Goal: Task Accomplishment & Management: Manage account settings

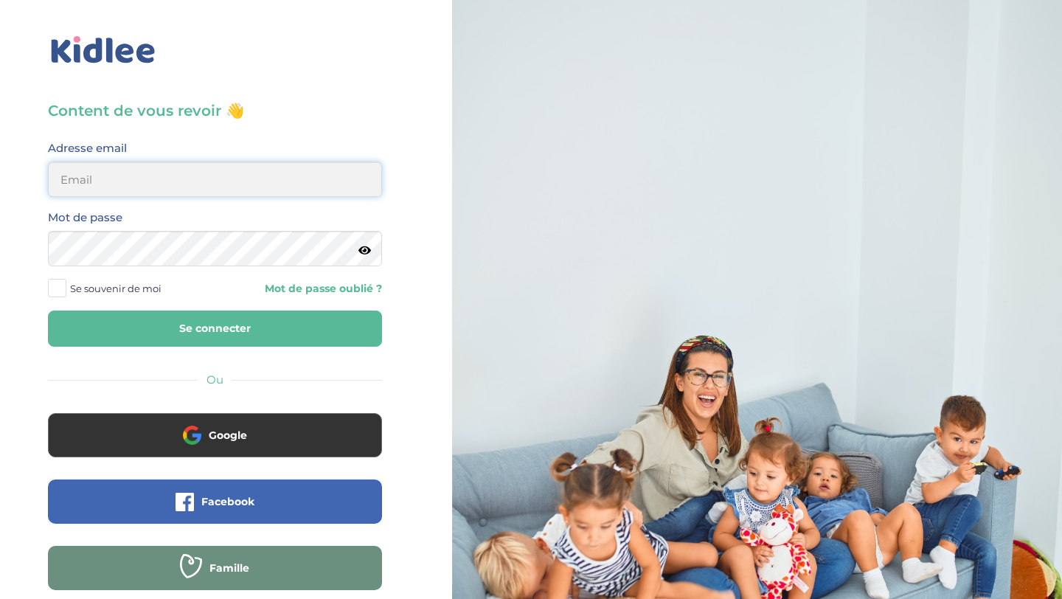
type input "aitoumeziane.consulting@gmail.com"
click at [243, 322] on button "Se connecter" at bounding box center [215, 328] width 334 height 36
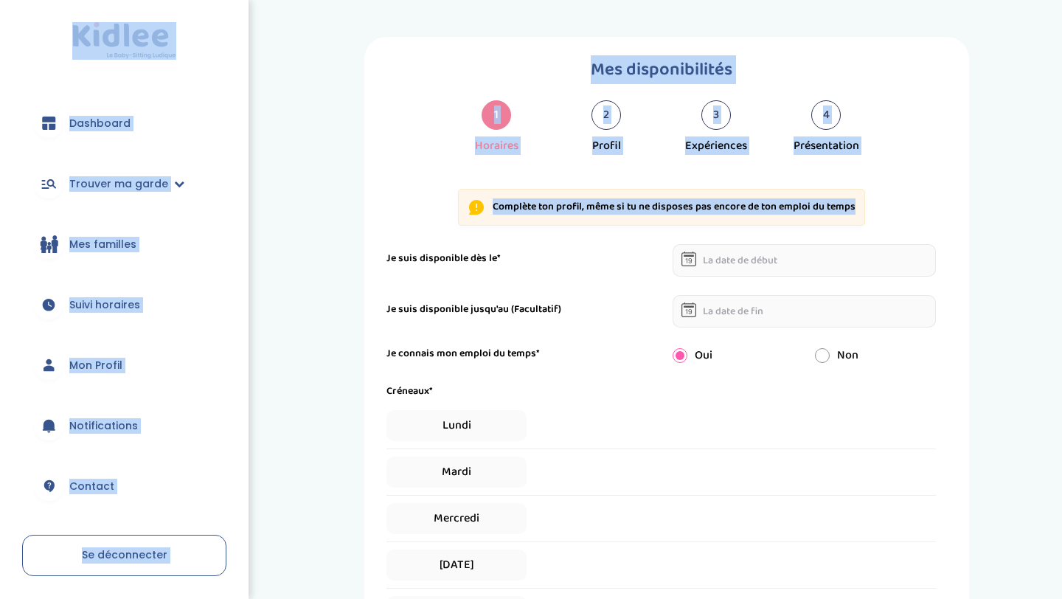
drag, startPoint x: 353, startPoint y: 258, endPoint x: 12, endPoint y: 111, distance: 371.8
click at [0, 135] on div "trouver ma garde Dashboard Mon profil Mes famille Mes documents Dashboard Trouv…" at bounding box center [531, 558] width 1062 height 1117
click at [138, 209] on link "Trouver ma garde" at bounding box center [124, 183] width 204 height 53
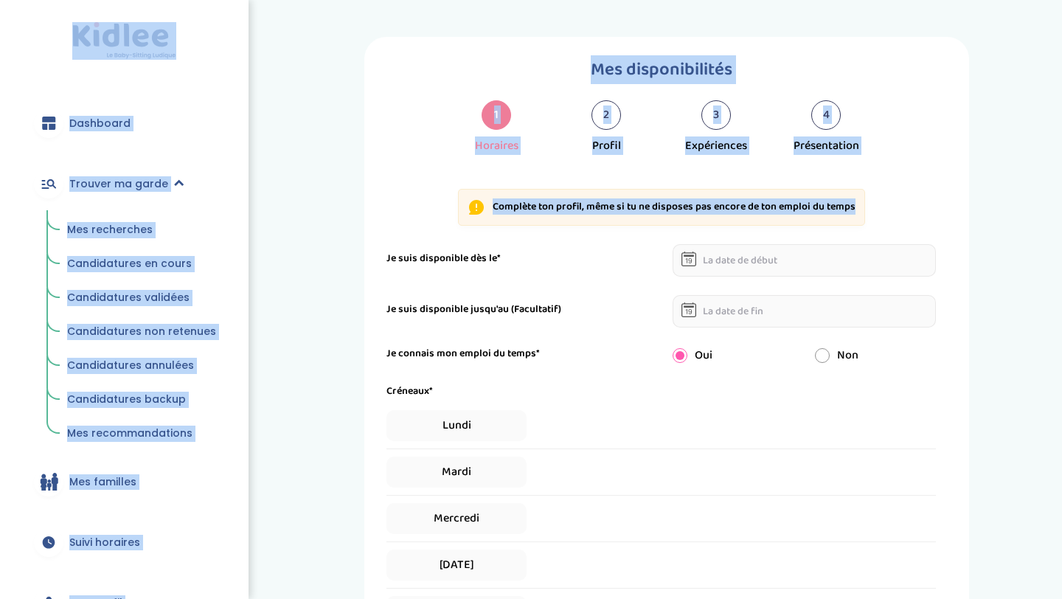
click at [144, 229] on span "Mes recherches" at bounding box center [110, 229] width 86 height 15
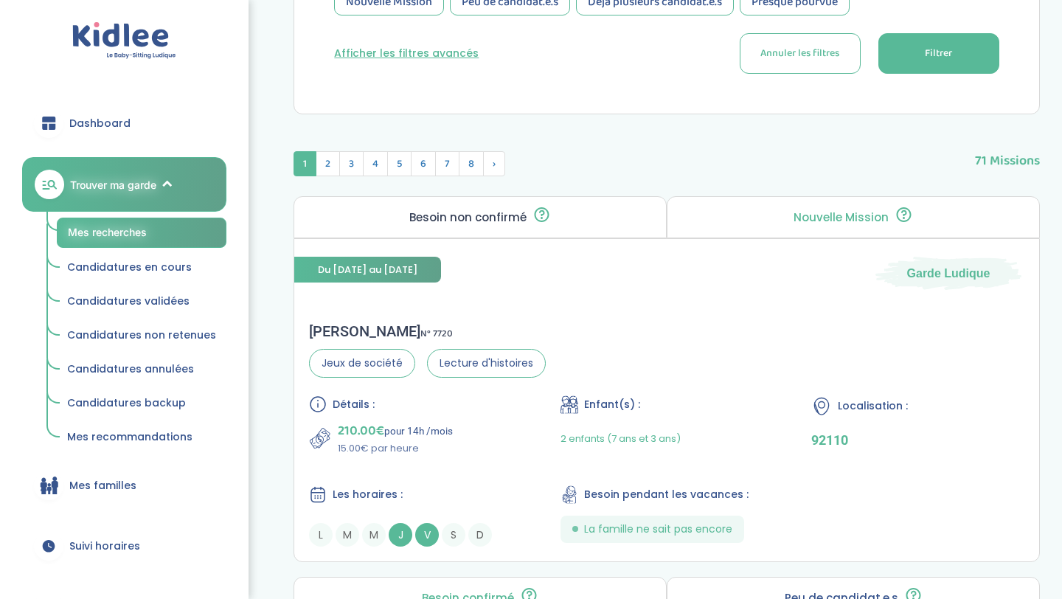
scroll to position [465, 0]
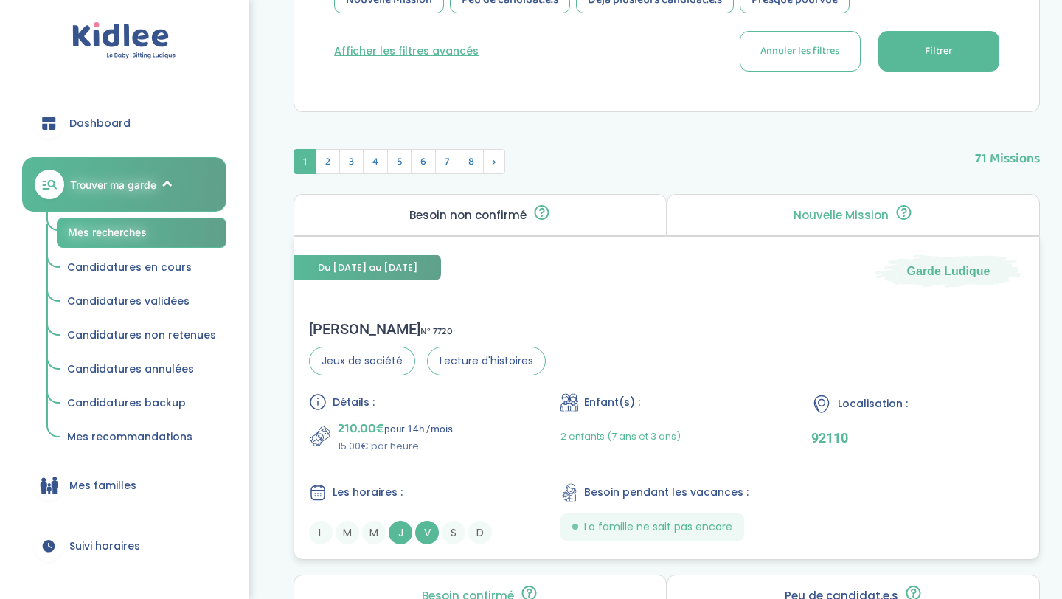
click at [498, 488] on div "Les horaires :" at bounding box center [415, 492] width 213 height 18
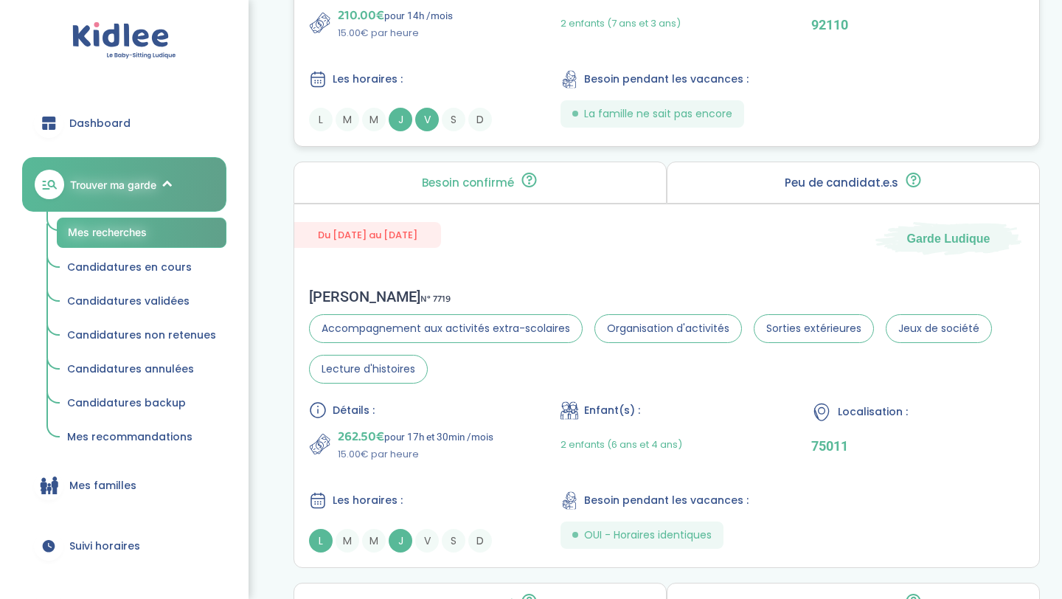
scroll to position [882, 0]
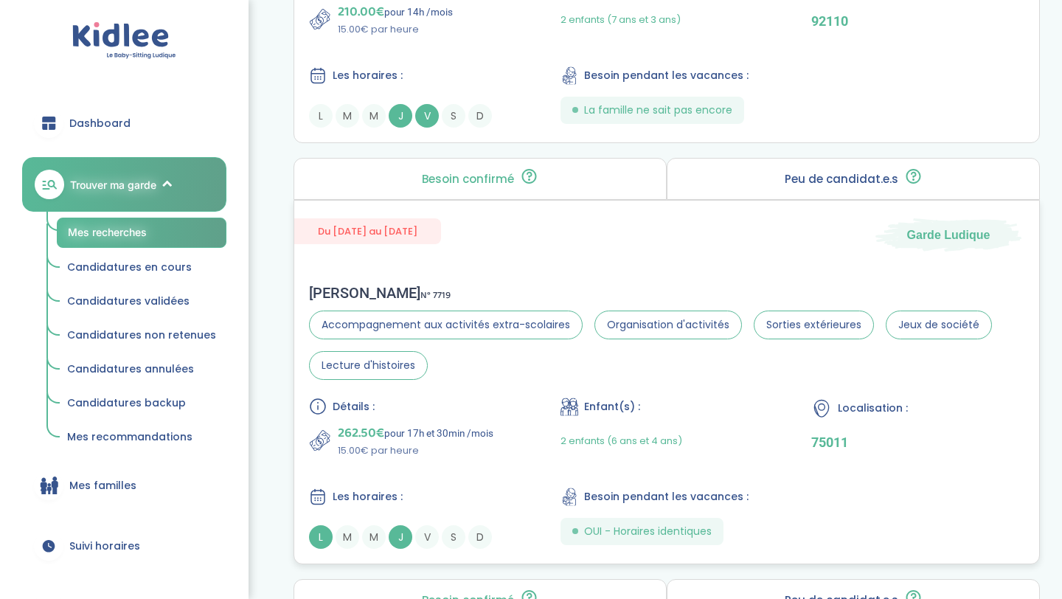
click at [505, 431] on div "262.50€ pour 17h et 30min /mois 15.00€ par heure" at bounding box center [415, 439] width 213 height 35
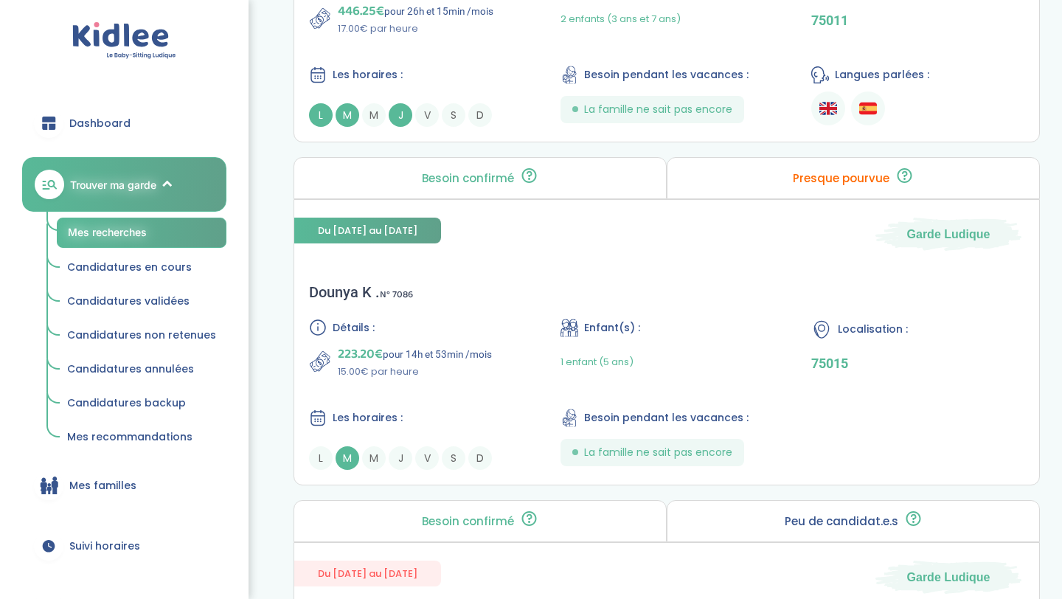
scroll to position [2408, 0]
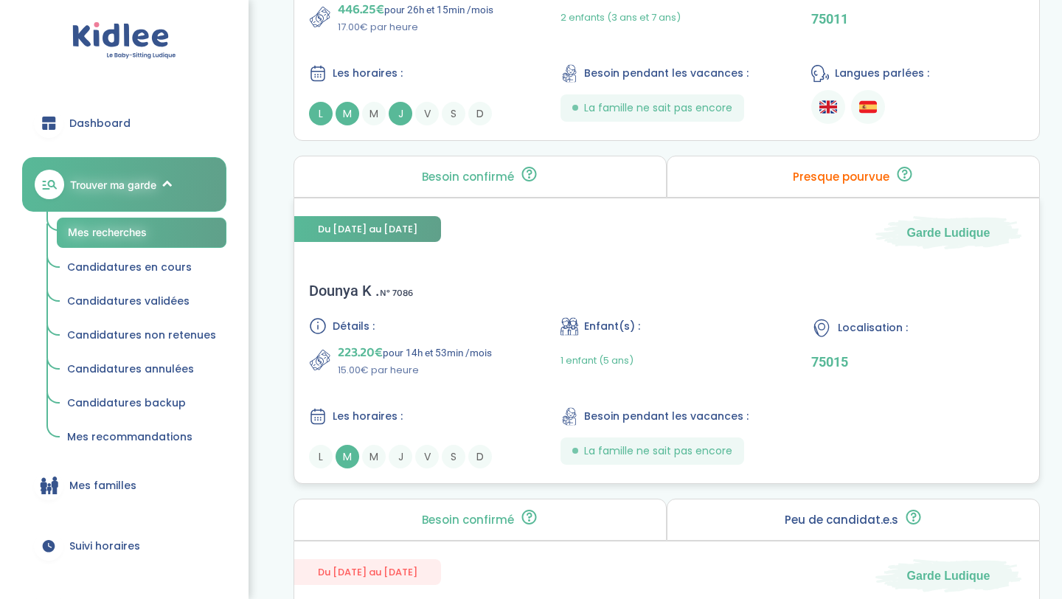
click at [441, 377] on p "15.00€ par heure" at bounding box center [415, 370] width 154 height 15
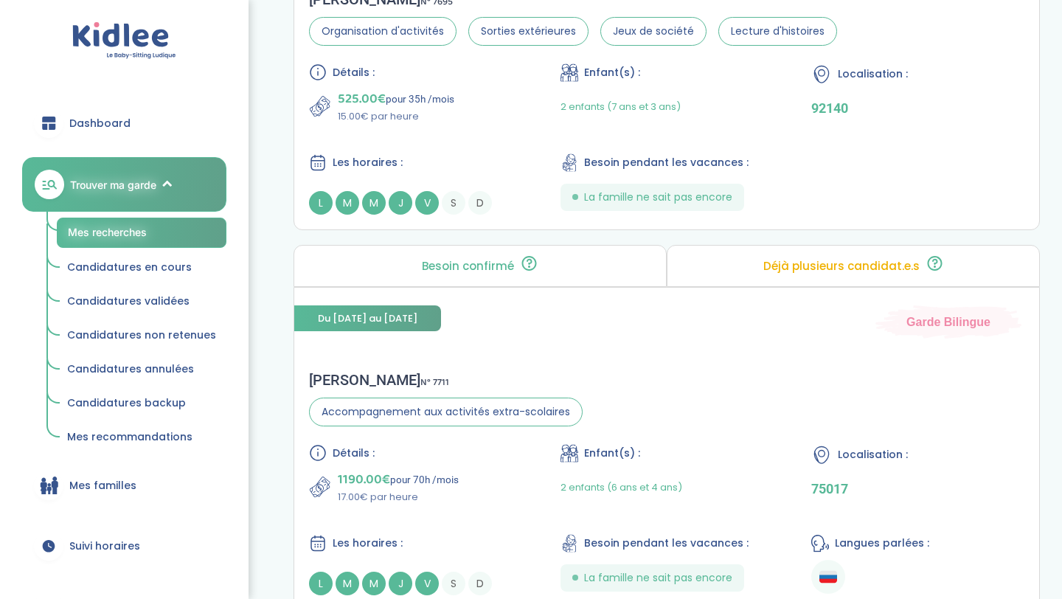
scroll to position [3821, 0]
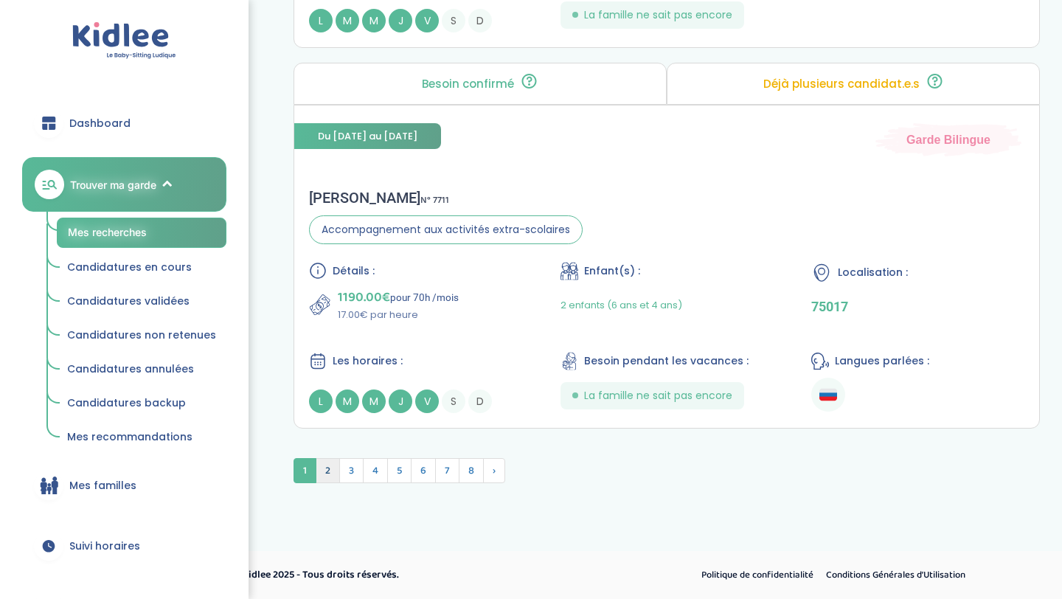
click at [330, 473] on span "2" at bounding box center [328, 470] width 24 height 25
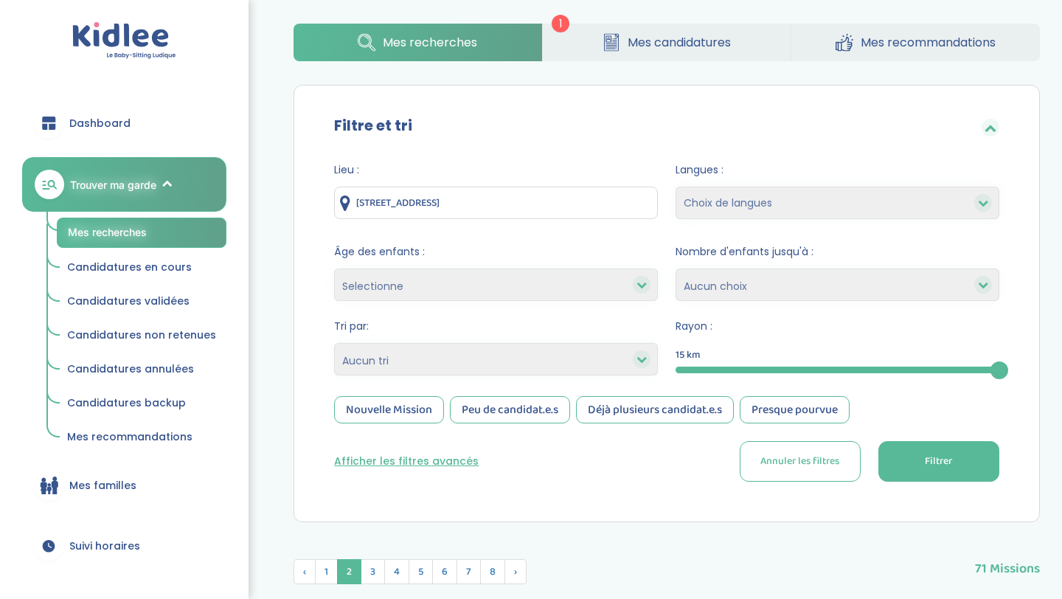
scroll to position [0, 0]
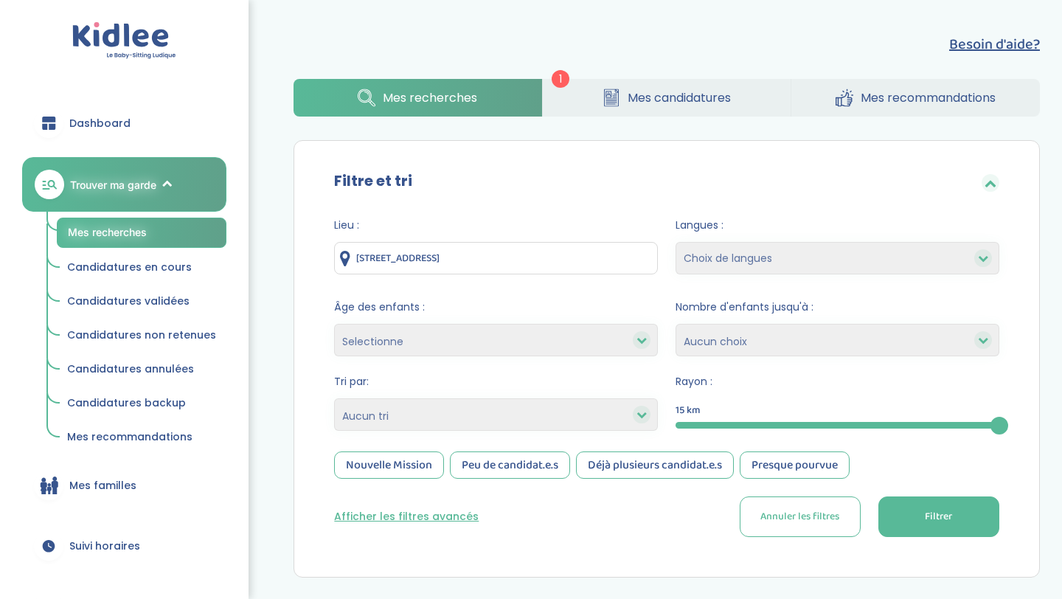
click at [559, 79] on span "1" at bounding box center [560, 79] width 18 height 18
click at [490, 98] on link "Mes recherches" at bounding box center [417, 98] width 248 height 38
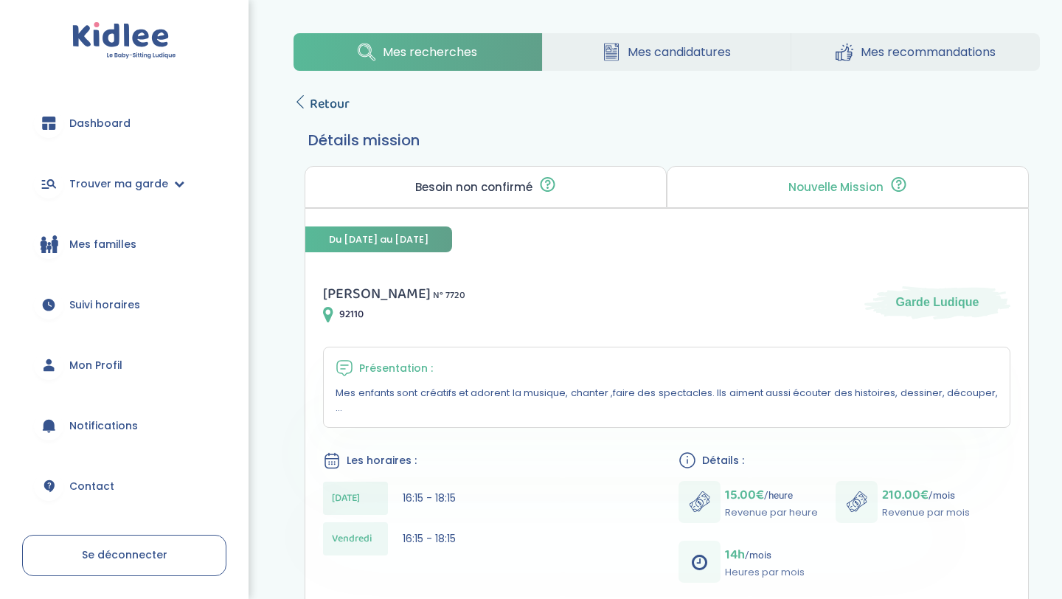
click at [327, 108] on span "Retour" at bounding box center [330, 104] width 40 height 21
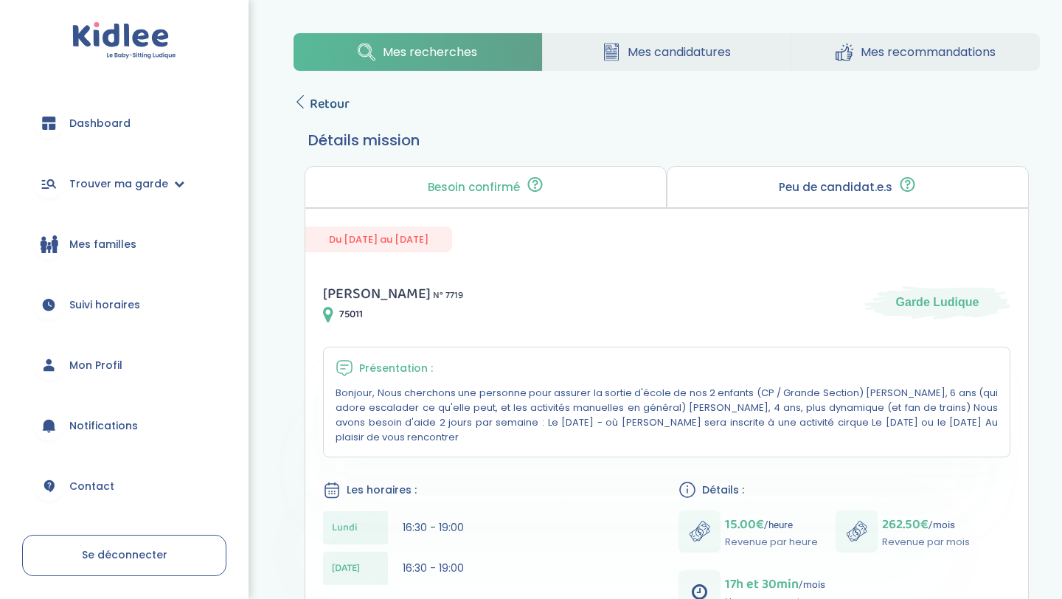
click at [319, 112] on span "Retour" at bounding box center [330, 104] width 40 height 21
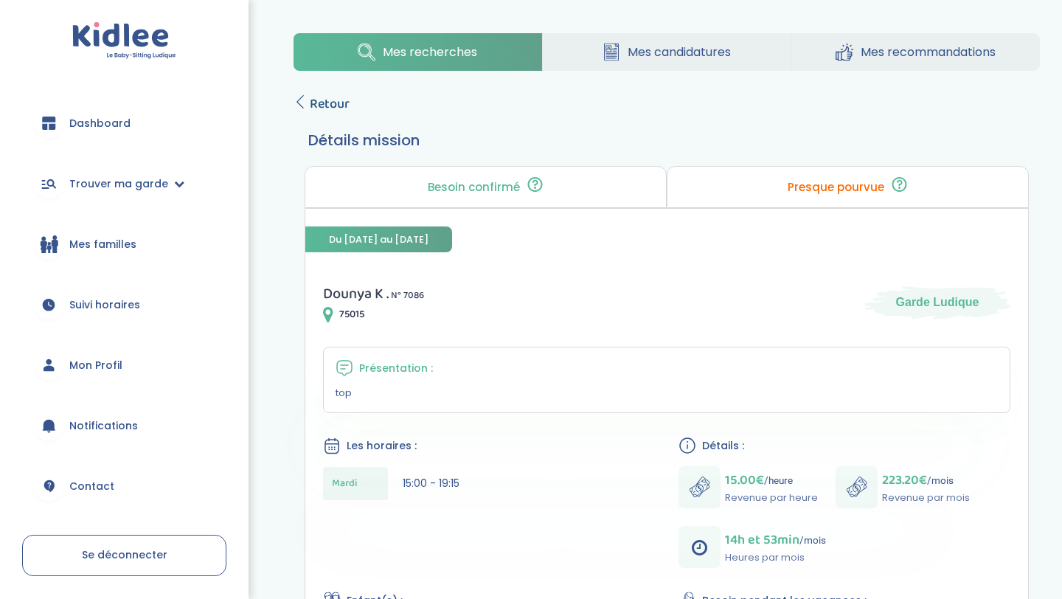
click at [337, 102] on span "Retour" at bounding box center [330, 104] width 40 height 21
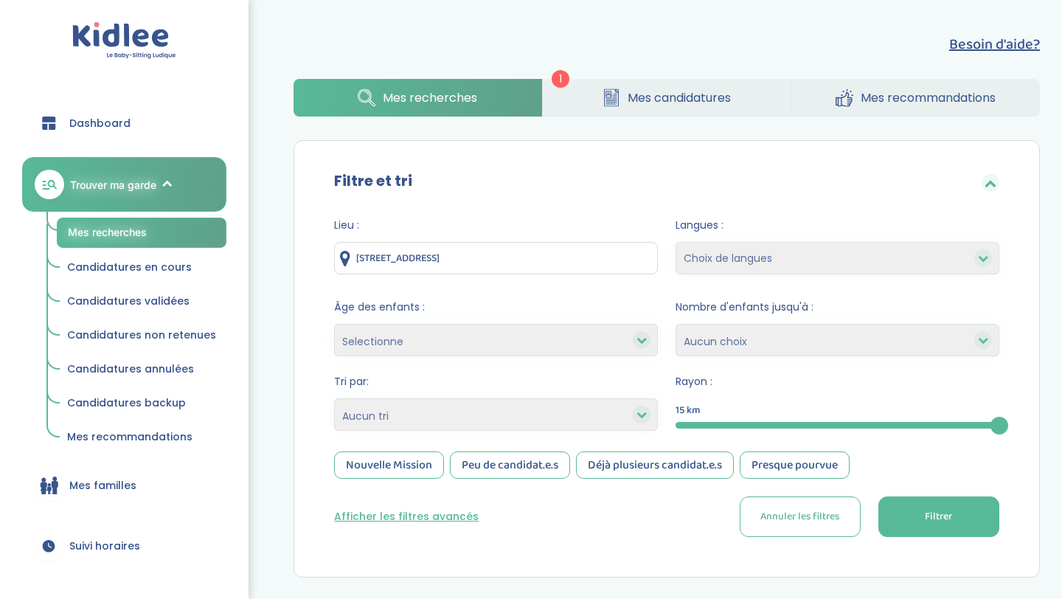
click at [642, 96] on span "Mes candidatures" at bounding box center [678, 97] width 103 height 18
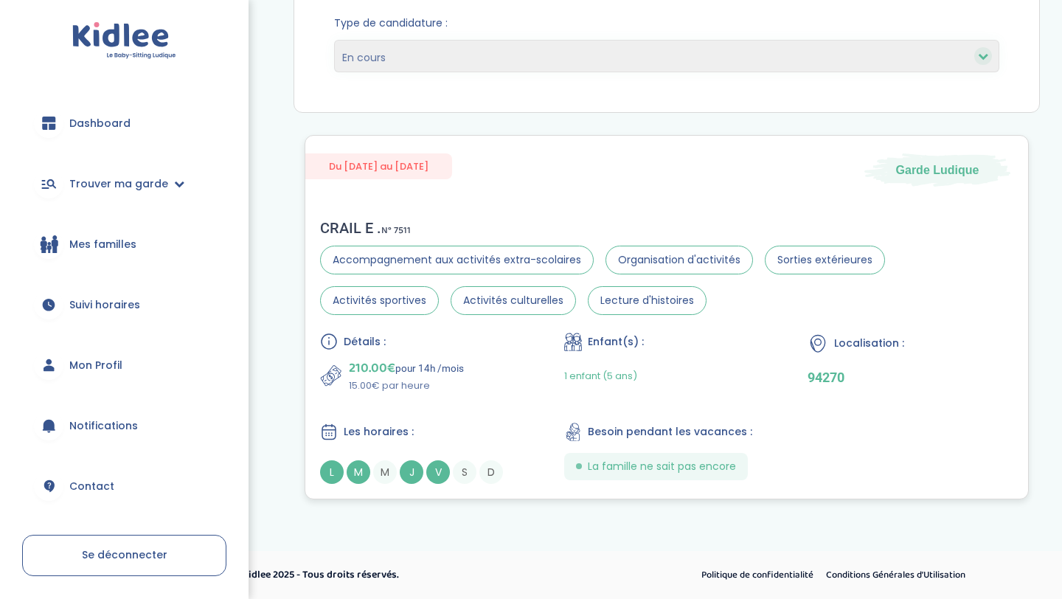
click at [433, 369] on p "210.00€ pour 14h /mois" at bounding box center [406, 368] width 115 height 21
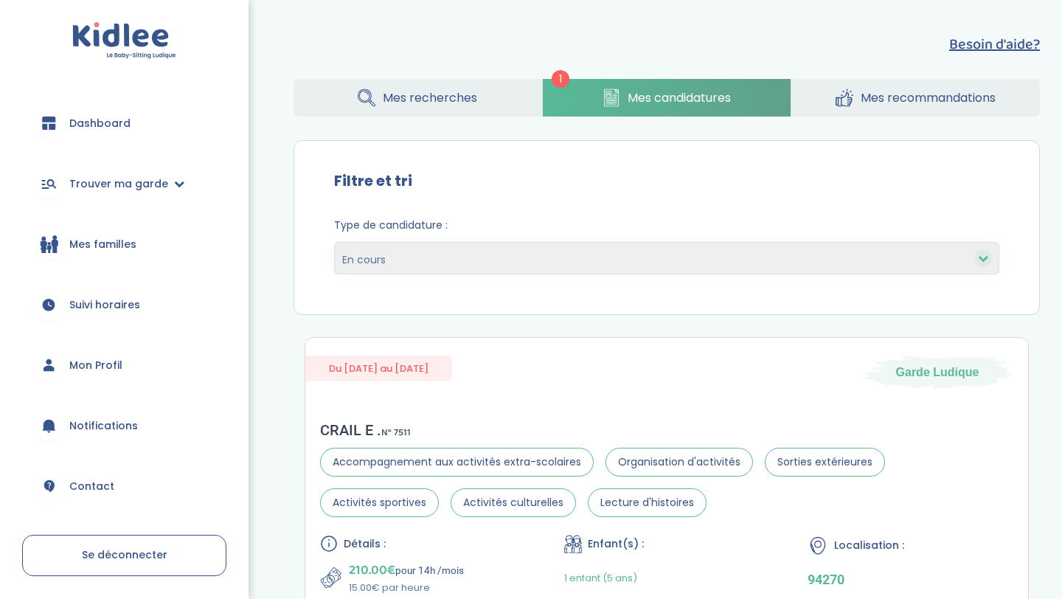
click at [403, 100] on span "Mes recherches" at bounding box center [430, 97] width 94 height 18
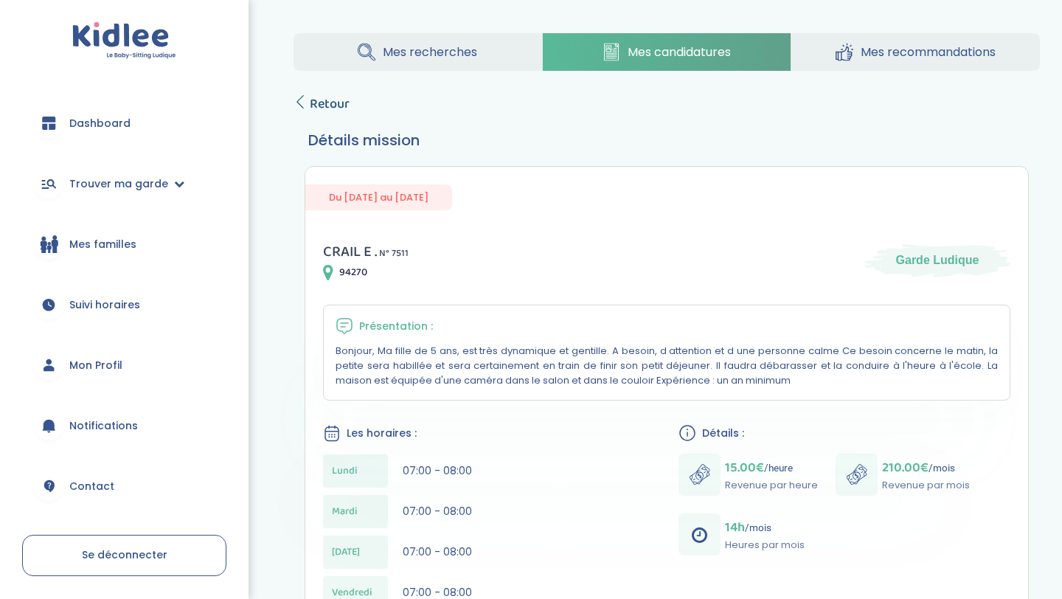
click at [324, 114] on span "Retour" at bounding box center [330, 104] width 40 height 21
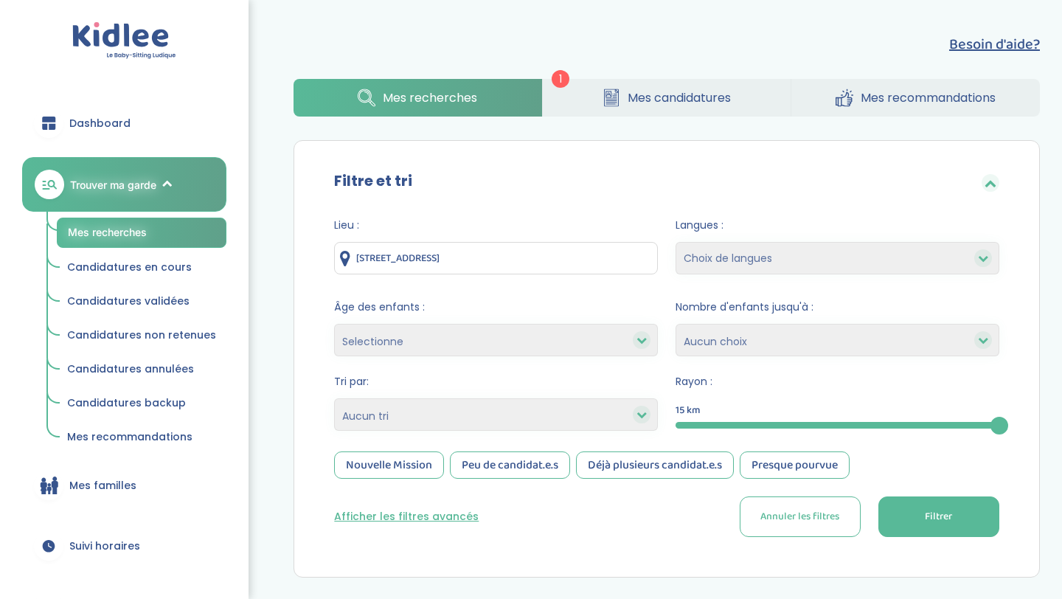
click at [442, 410] on select "Heures par semaine (croissant) Heures par semaine (décroissant) Date de démarra…" at bounding box center [496, 414] width 324 height 32
select select "hours_asc"
click at [334, 398] on select "Heures par semaine (croissant) Heures par semaine (décroissant) Date de démarra…" at bounding box center [496, 414] width 324 height 32
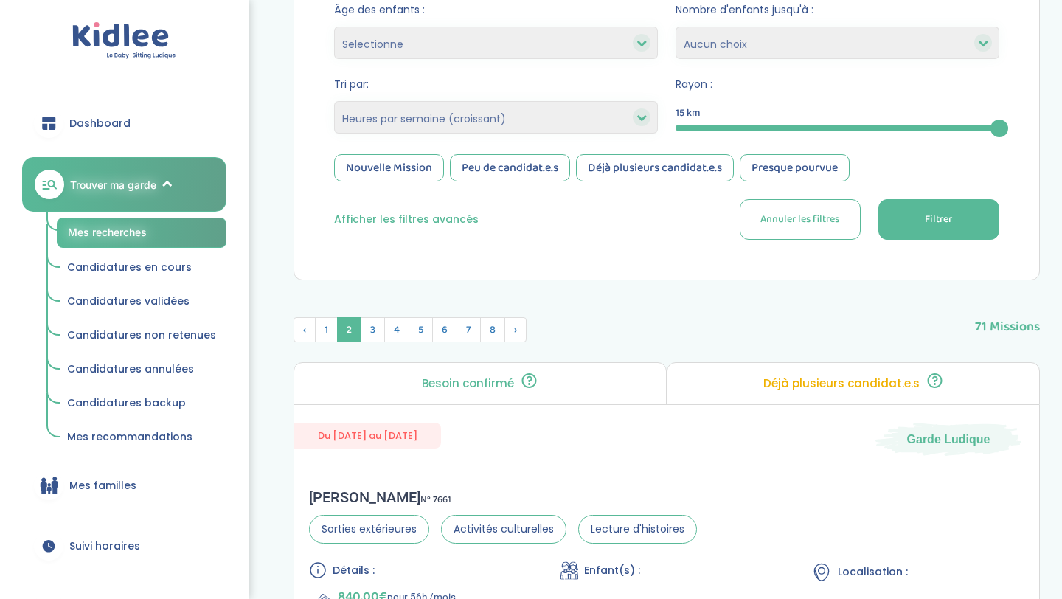
scroll to position [299, 0]
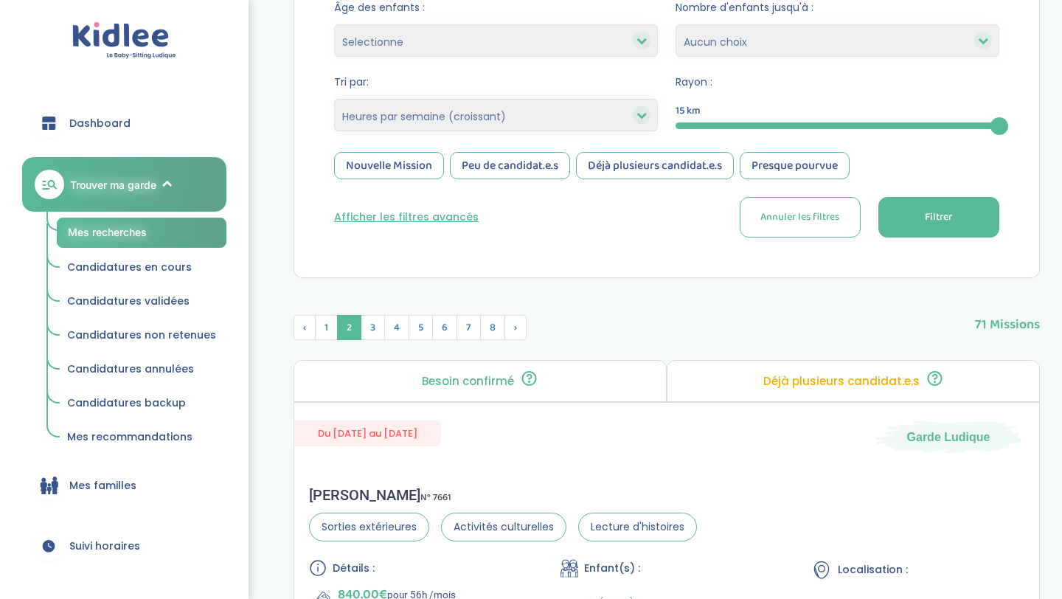
click at [966, 221] on button "Filtrer" at bounding box center [938, 217] width 121 height 41
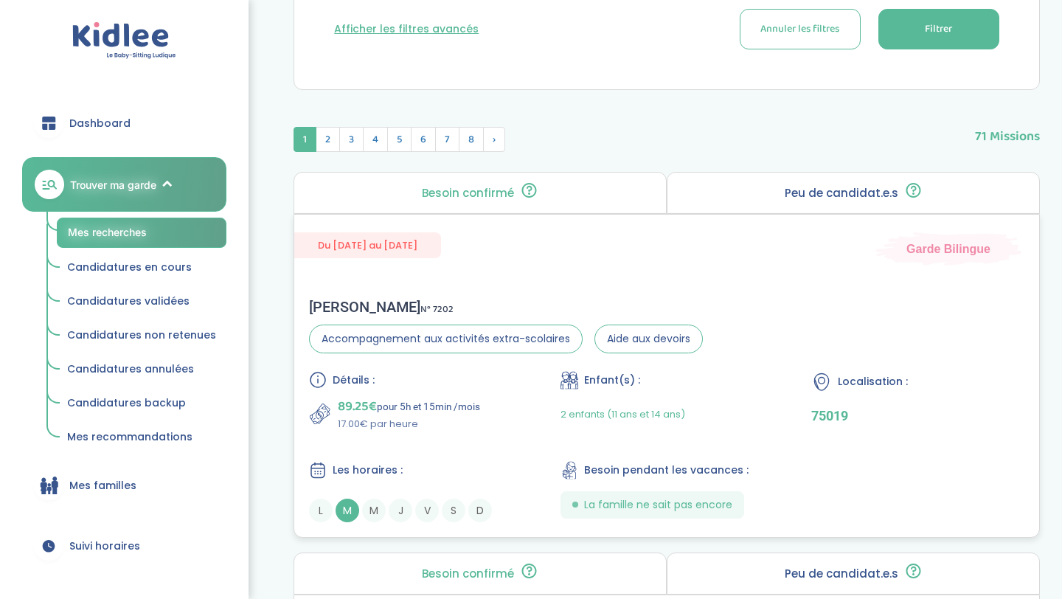
scroll to position [492, 0]
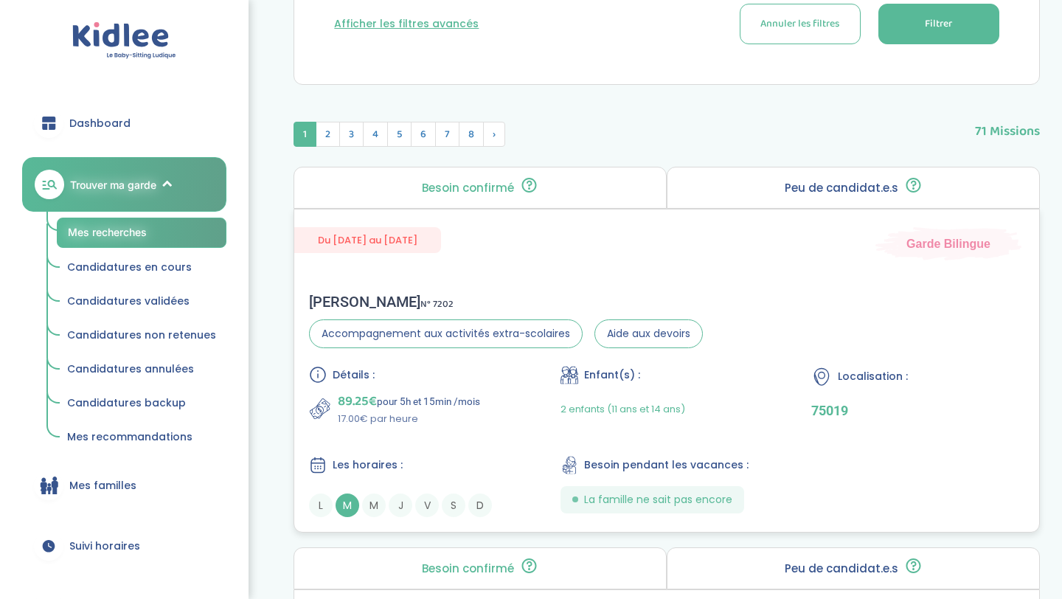
click at [504, 360] on div "Maud C . N° 7202 Accompagnement aux activités extra-scolaires Aide aux devoirs …" at bounding box center [666, 405] width 745 height 254
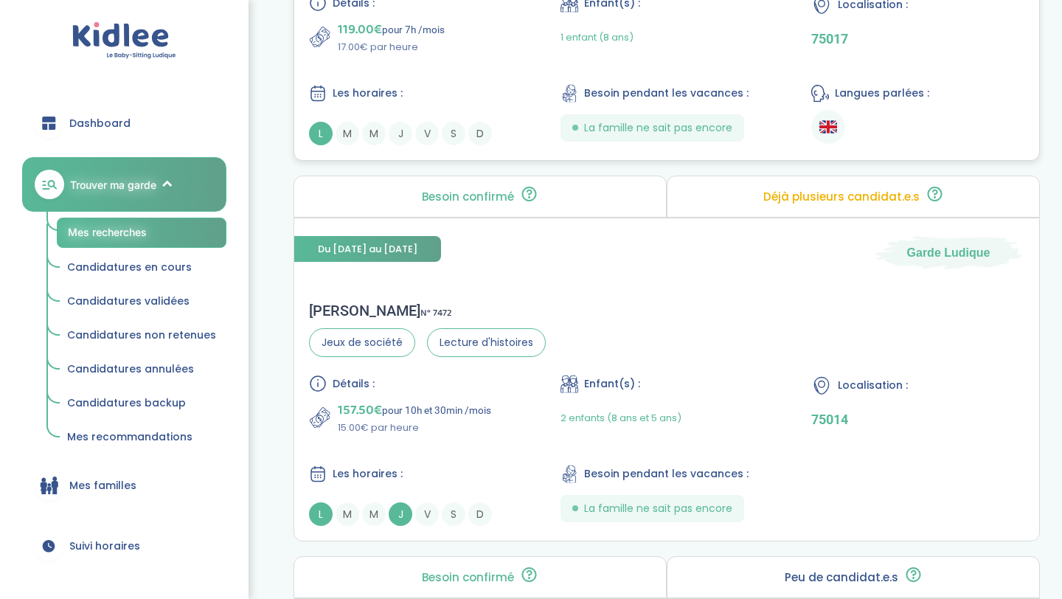
scroll to position [1247, 0]
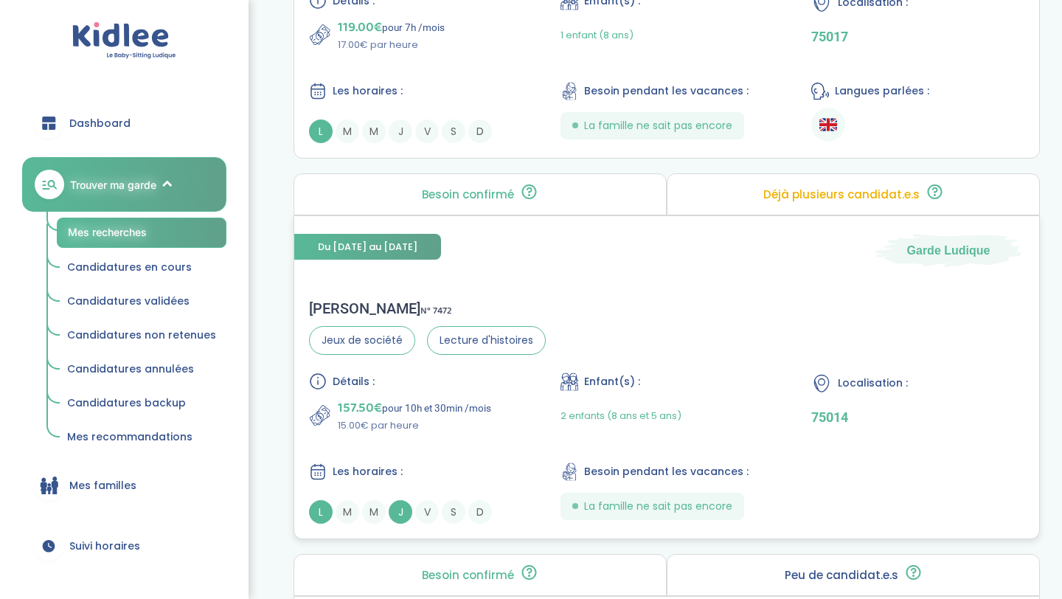
click at [510, 467] on div "Les horaires :" at bounding box center [415, 471] width 213 height 18
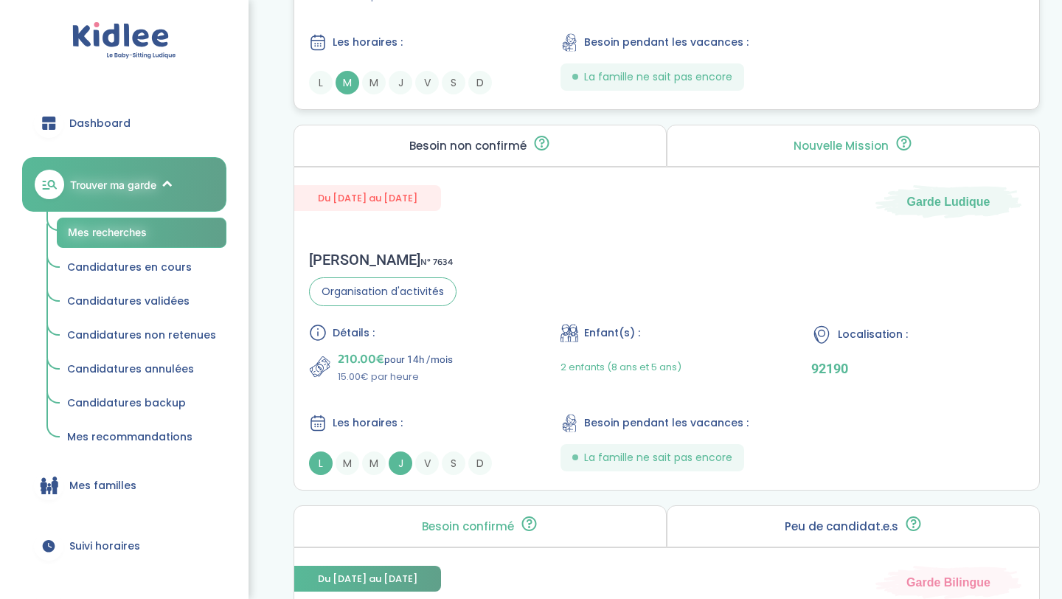
scroll to position [2067, 0]
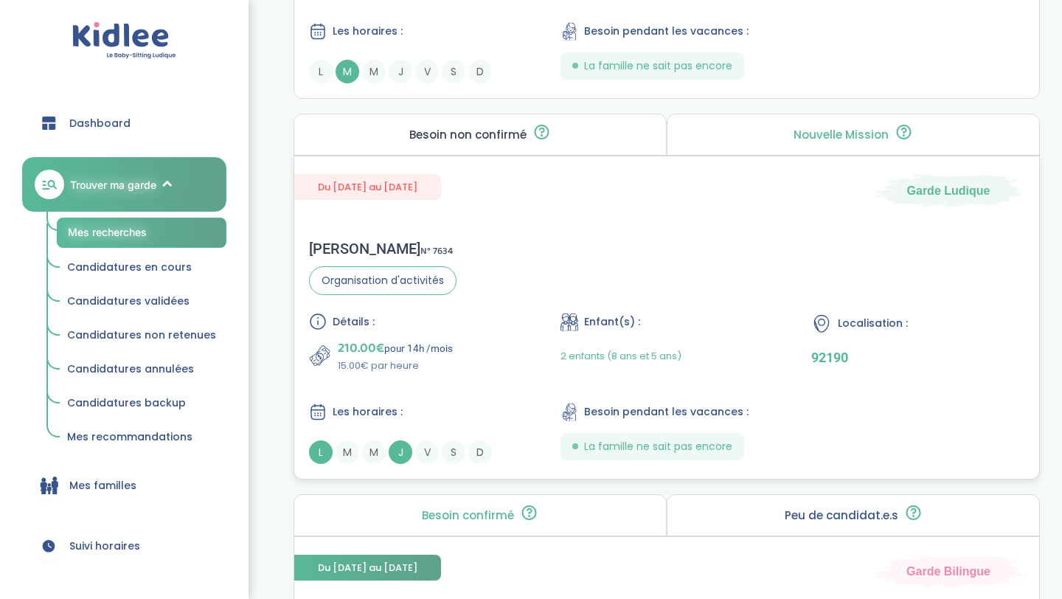
click at [440, 372] on p "15.00€ par heure" at bounding box center [395, 365] width 115 height 15
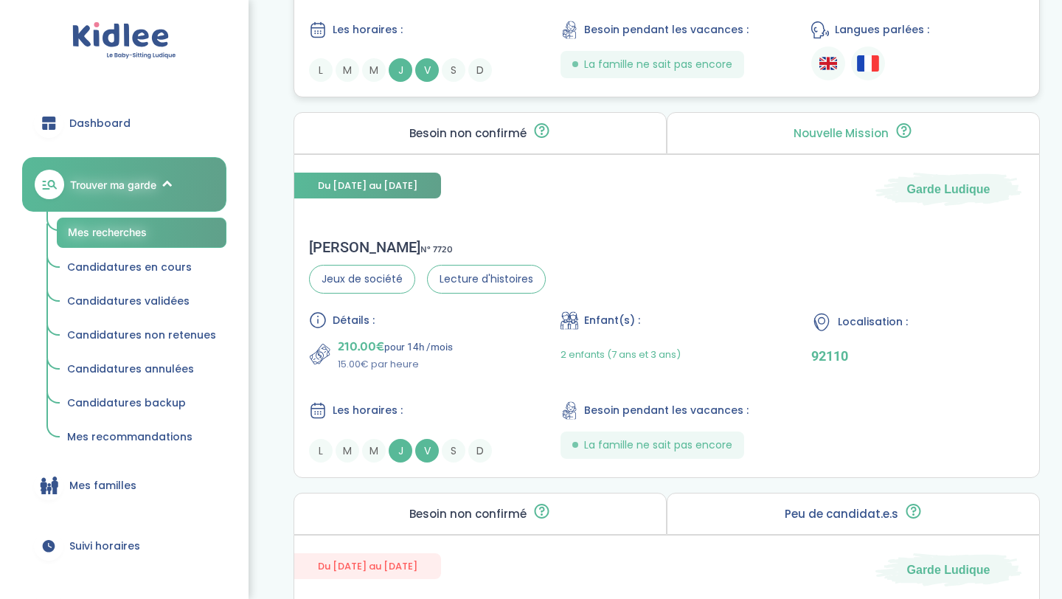
scroll to position [3174, 0]
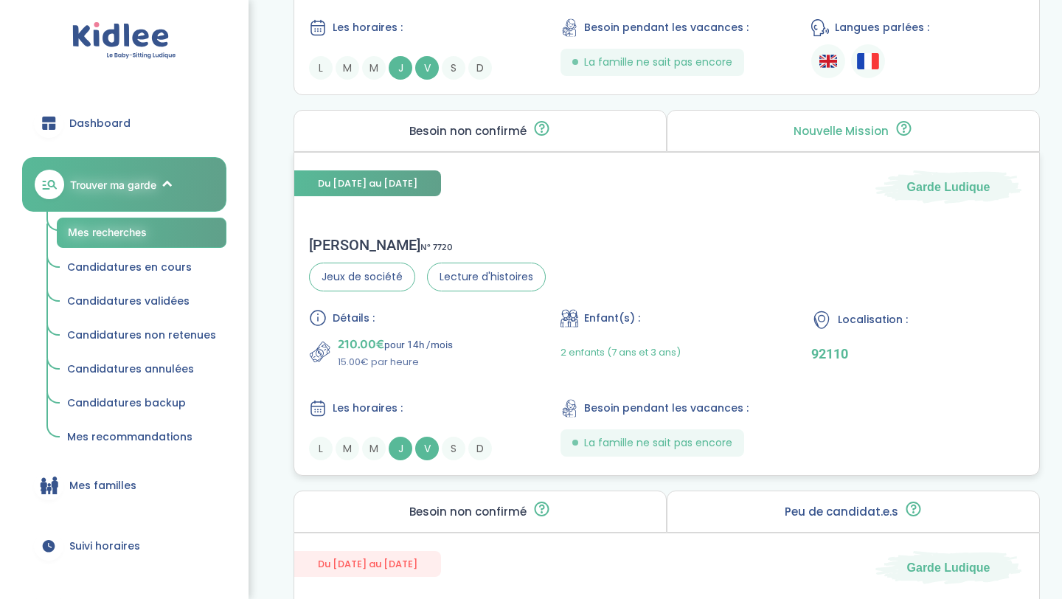
click at [481, 391] on div "Détails : 210.00€ pour 14h /mois 15.00€ par heure Enfant(s) : 2 enfants (7 ans …" at bounding box center [666, 384] width 715 height 151
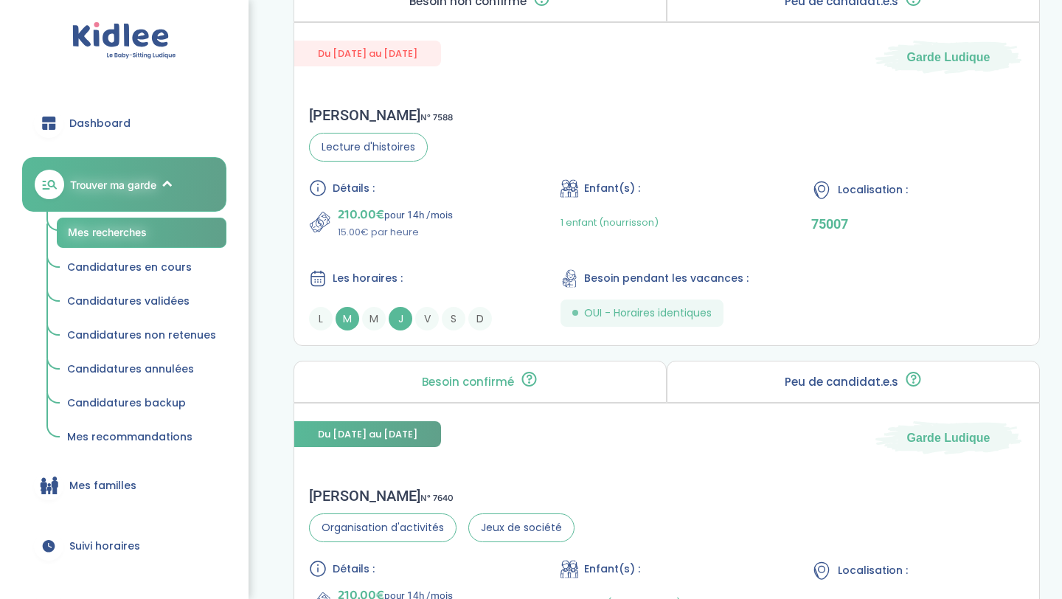
scroll to position [3686, 0]
click at [430, 203] on p "210.00€ pour 14h /mois" at bounding box center [395, 213] width 115 height 21
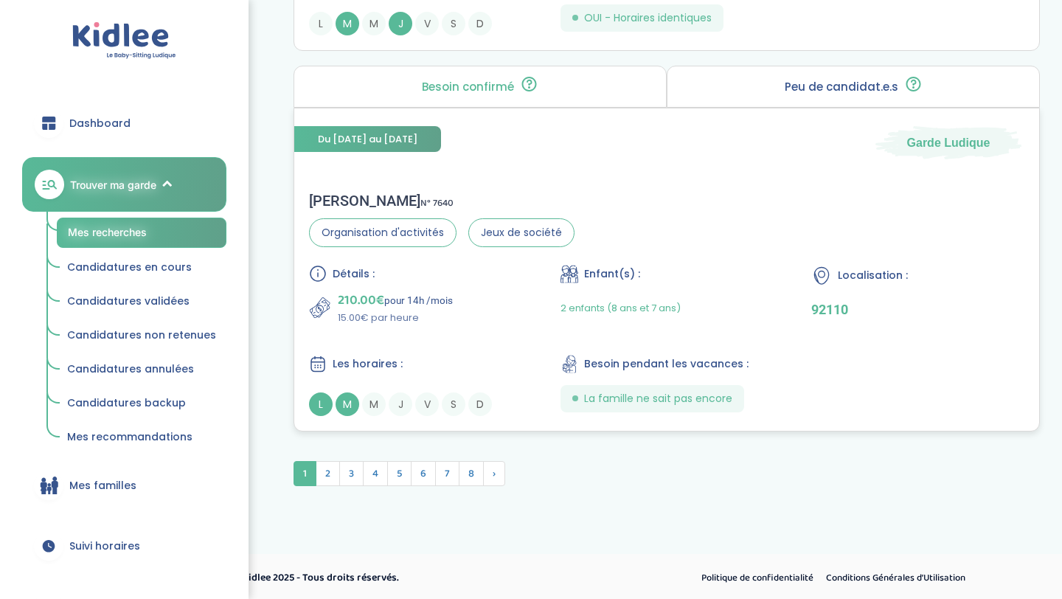
scroll to position [3982, 0]
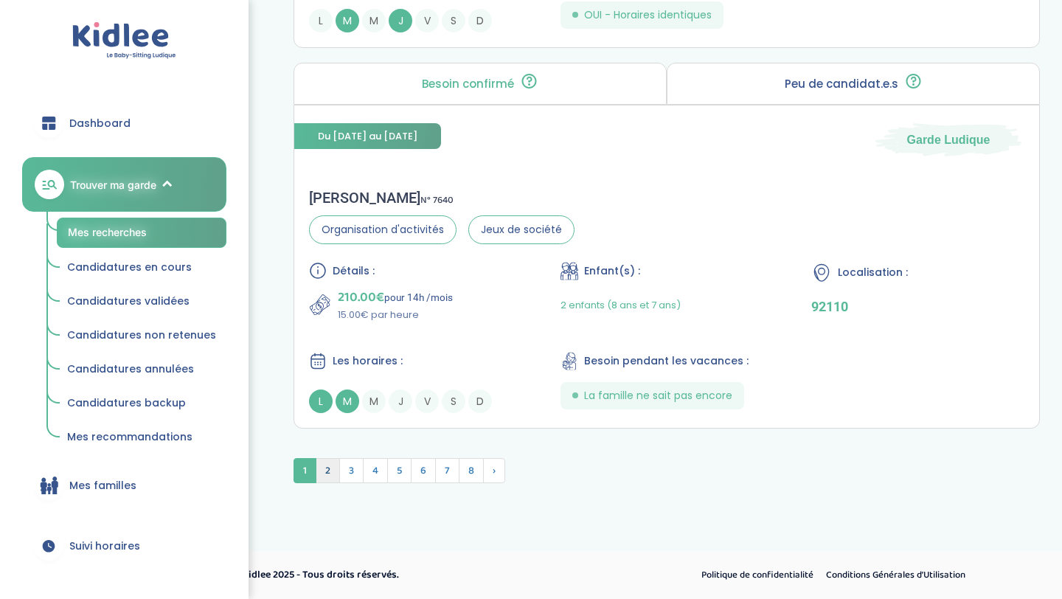
click at [321, 470] on span "2" at bounding box center [328, 470] width 24 height 25
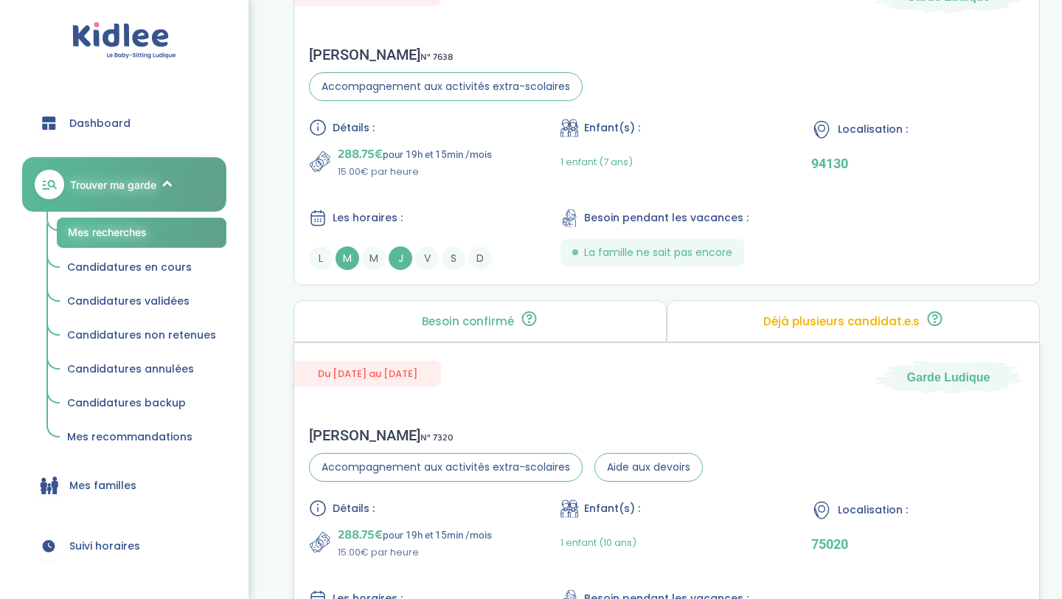
scroll to position [3750, 0]
click at [495, 203] on div "Détails : 288.75€ pour 19h et 15min /mois 15.00€ par heure Enfant(s) : 1 enfant…" at bounding box center [666, 194] width 715 height 151
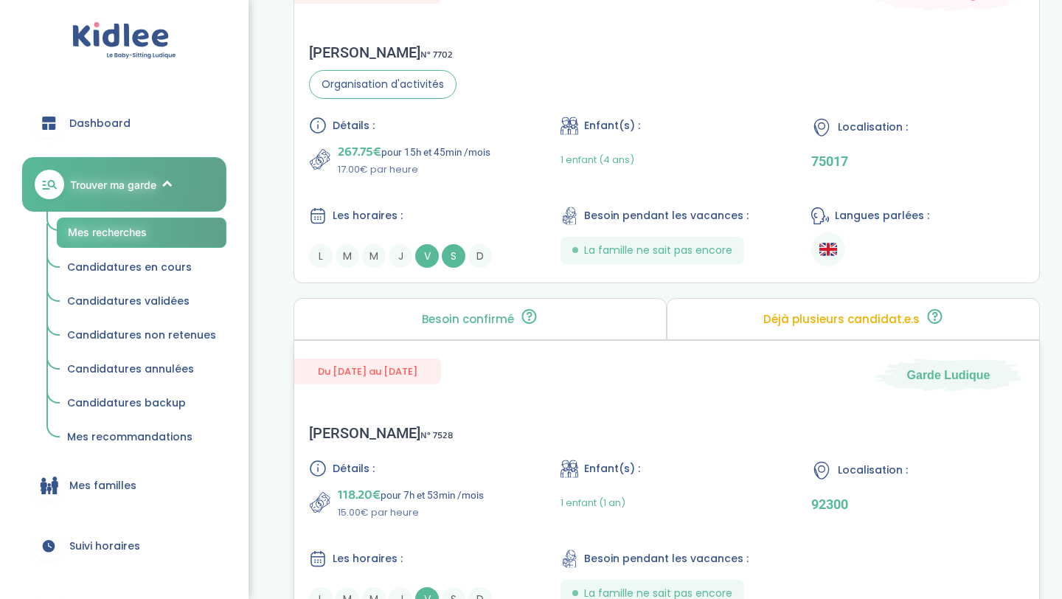
scroll to position [1903, 0]
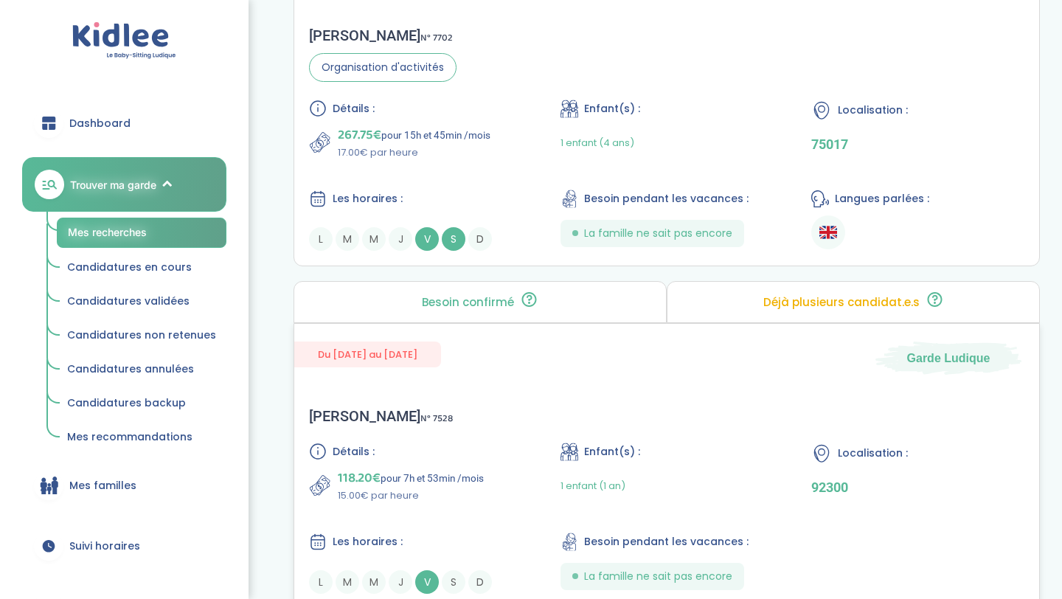
click at [411, 503] on div "Détails : 118.20€ pour 7h et 53min /mois 15.00€ par heure Enfant(s) : 1 enfant …" at bounding box center [666, 517] width 715 height 151
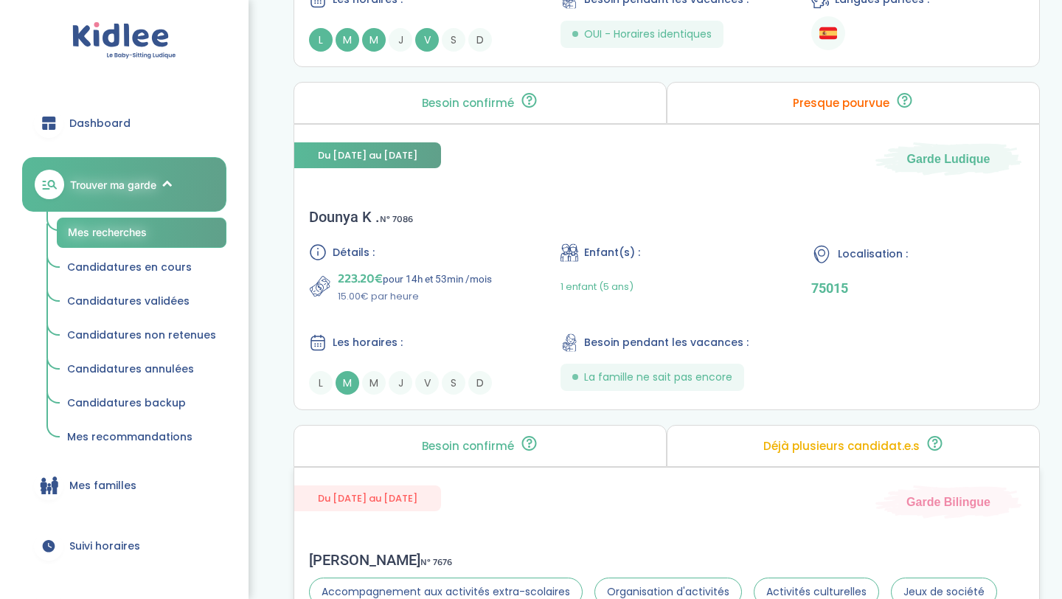
scroll to position [947, 0]
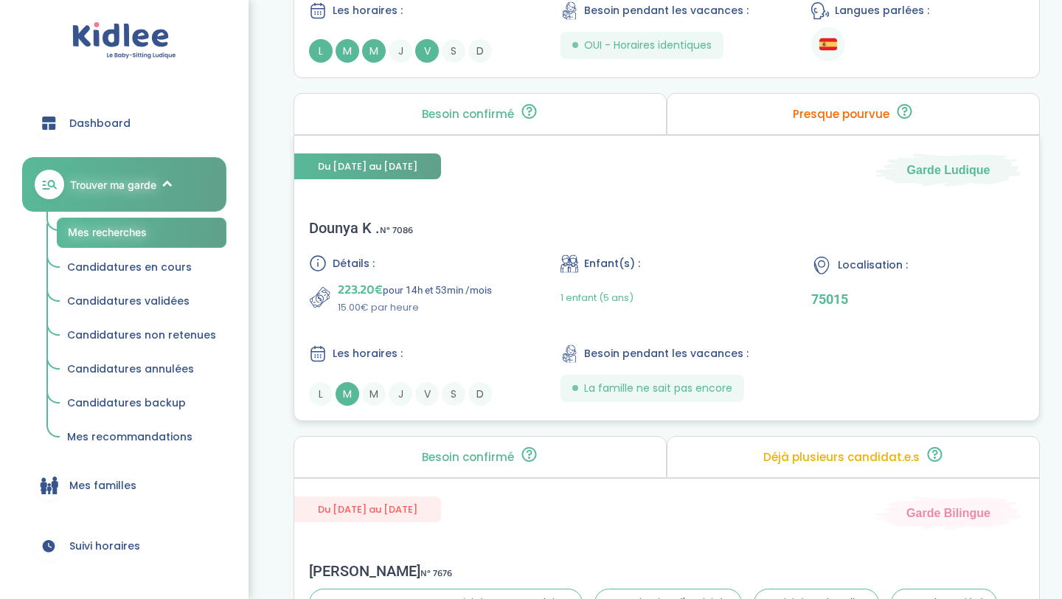
click at [366, 291] on span "223.20€" at bounding box center [360, 289] width 45 height 21
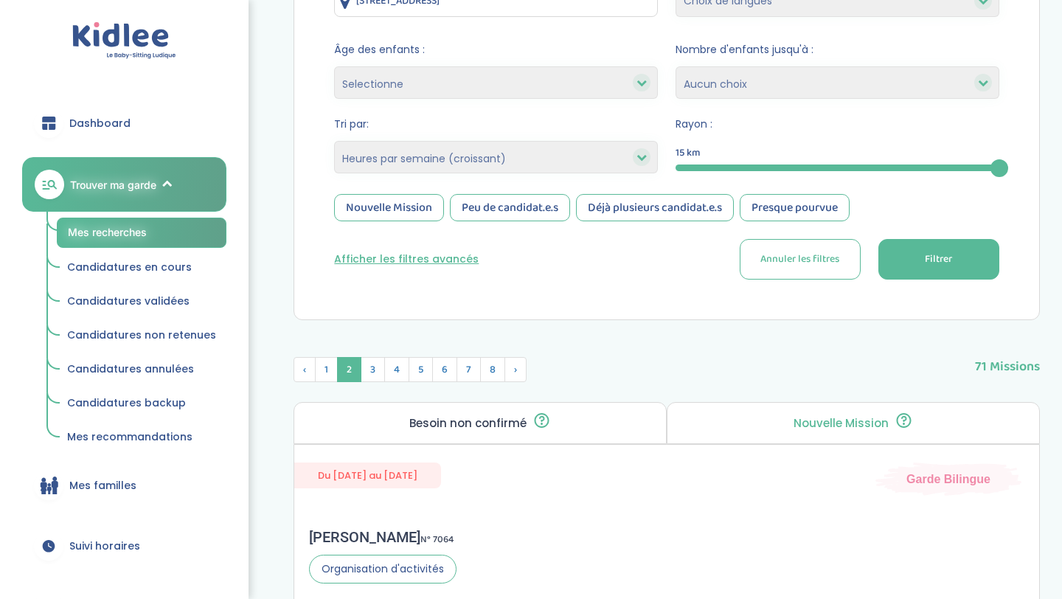
scroll to position [149, 0]
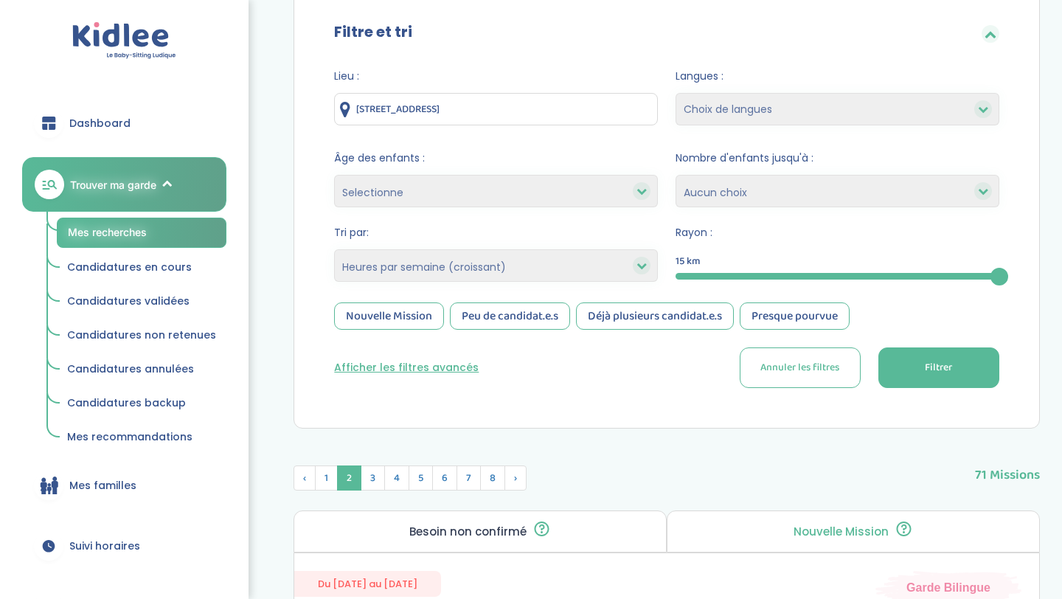
click at [166, 265] on span "Candidatures en cours" at bounding box center [129, 266] width 125 height 15
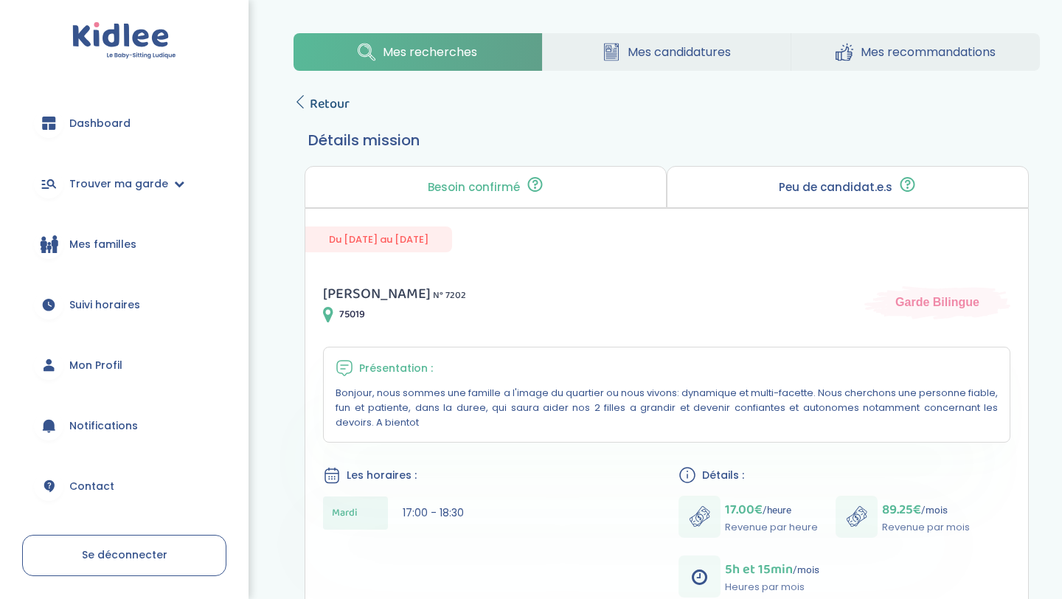
click at [325, 105] on span "Retour" at bounding box center [330, 104] width 40 height 21
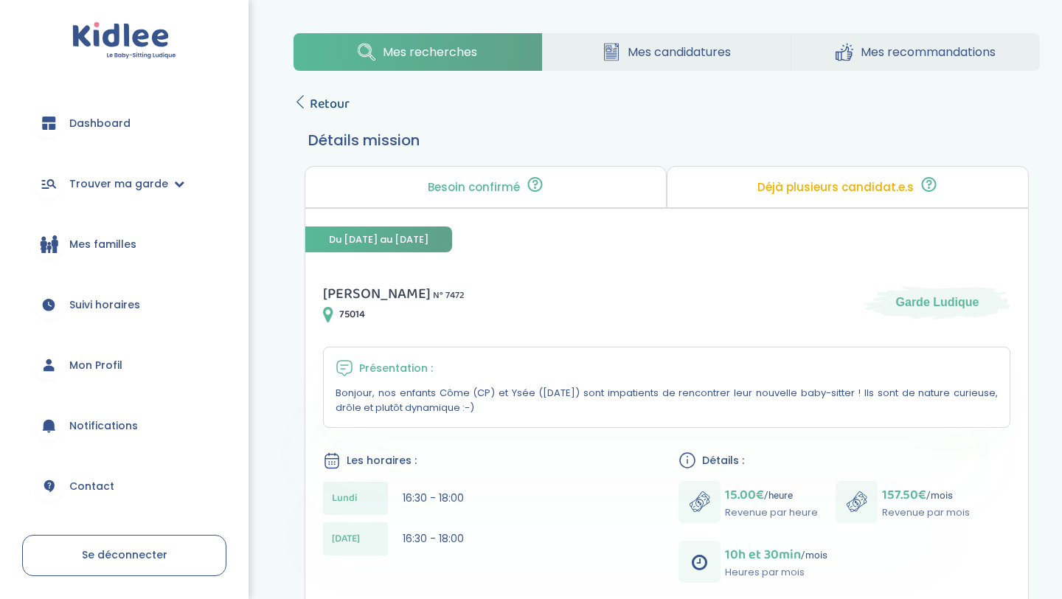
click at [345, 102] on span "Retour" at bounding box center [330, 104] width 40 height 21
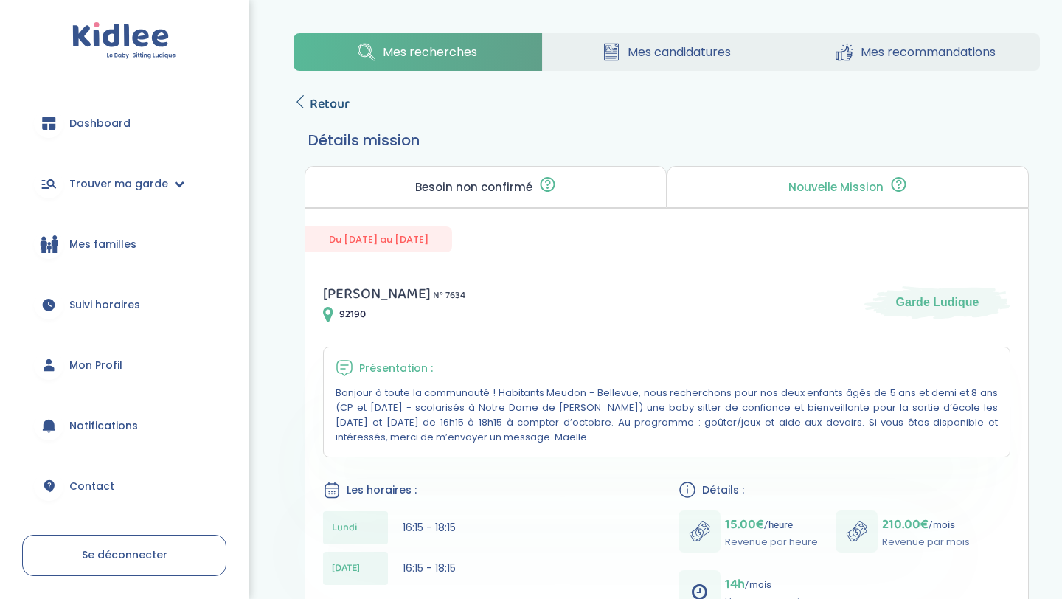
click at [338, 95] on span "Retour" at bounding box center [330, 104] width 40 height 21
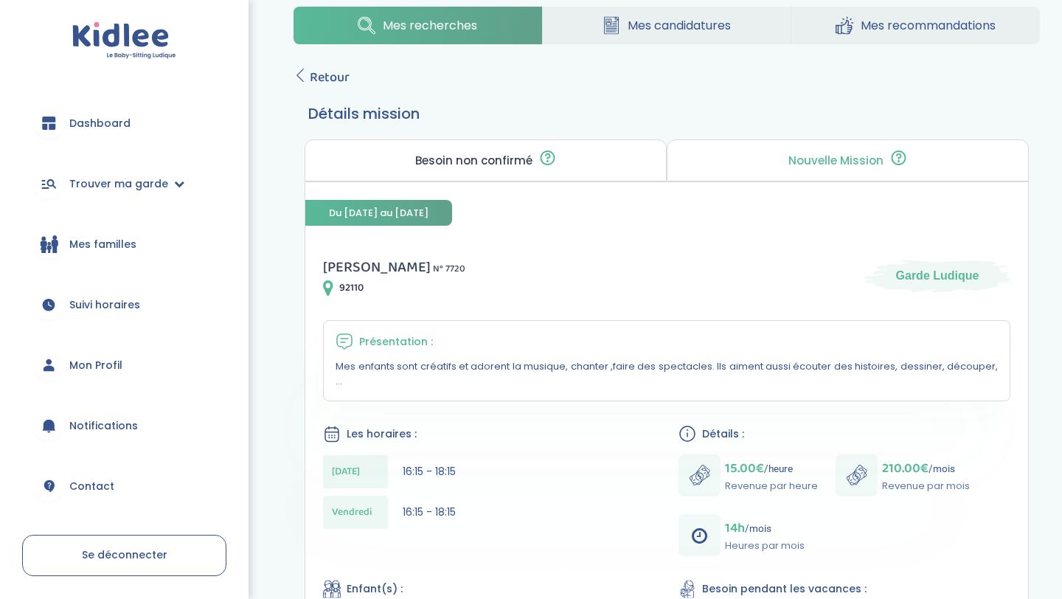
scroll to position [43, 0]
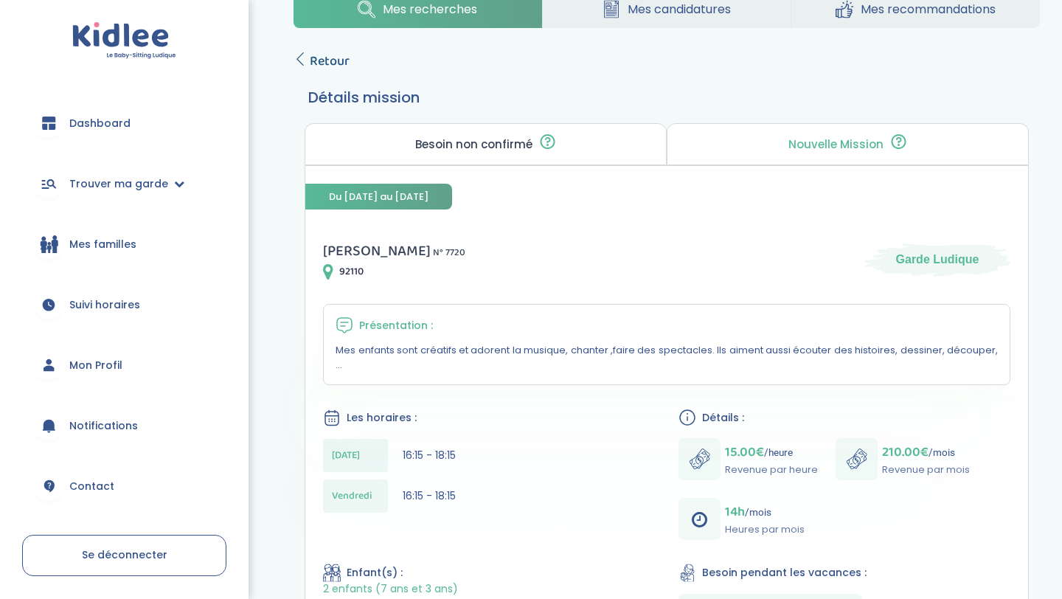
click at [319, 67] on span "Retour" at bounding box center [330, 61] width 40 height 21
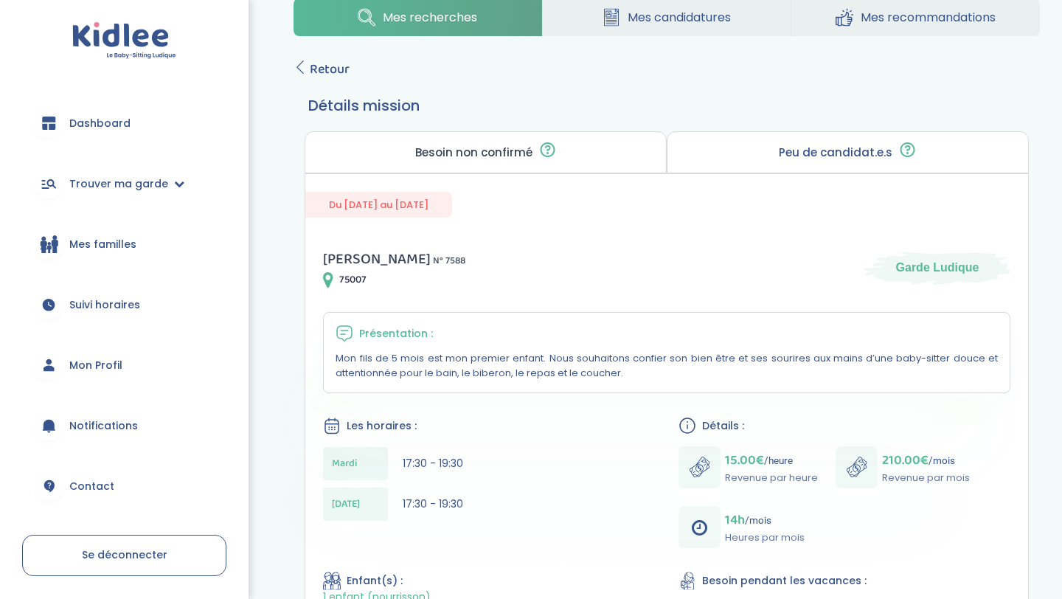
scroll to position [38, 0]
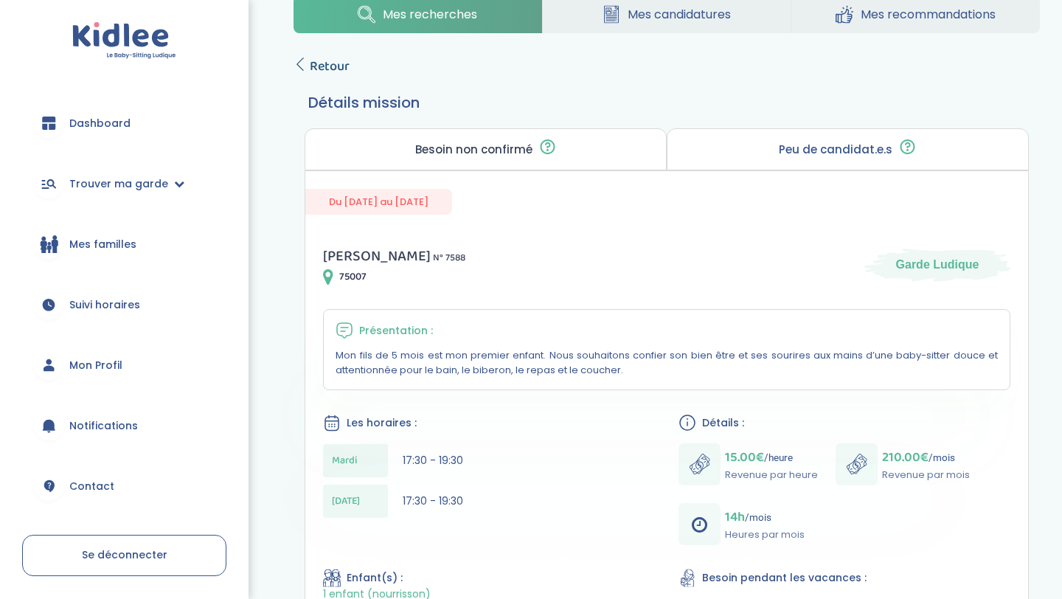
click at [332, 66] on span "Retour" at bounding box center [330, 66] width 40 height 21
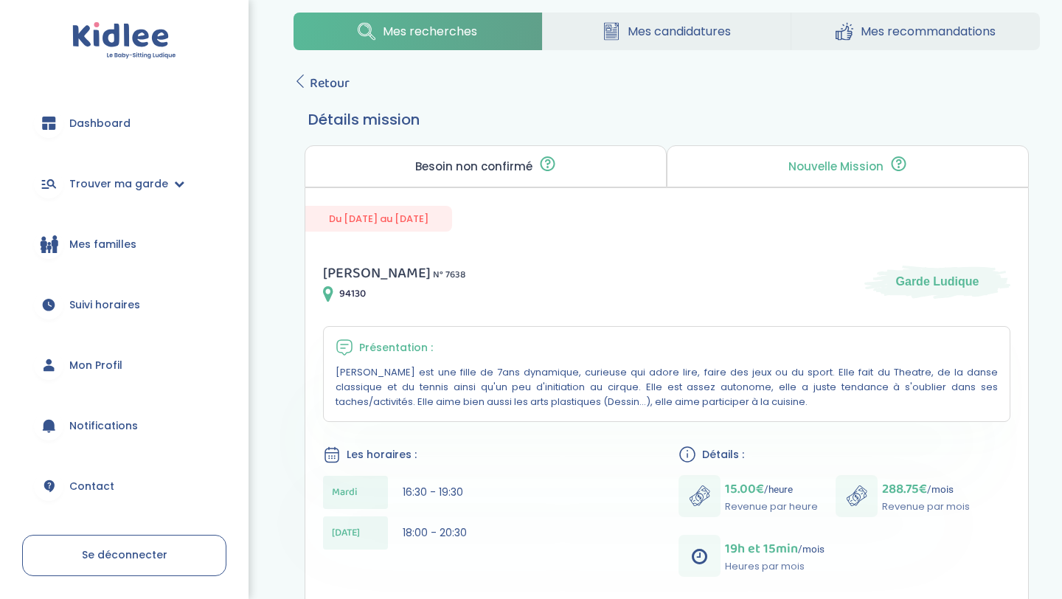
scroll to position [23, 0]
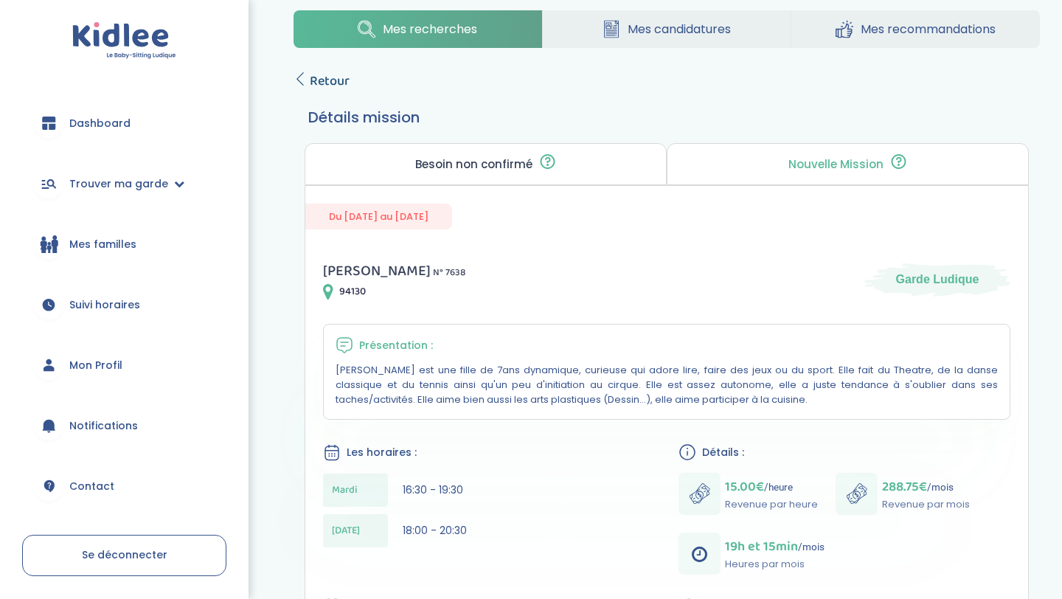
click at [308, 75] on link "Retour" at bounding box center [321, 81] width 56 height 21
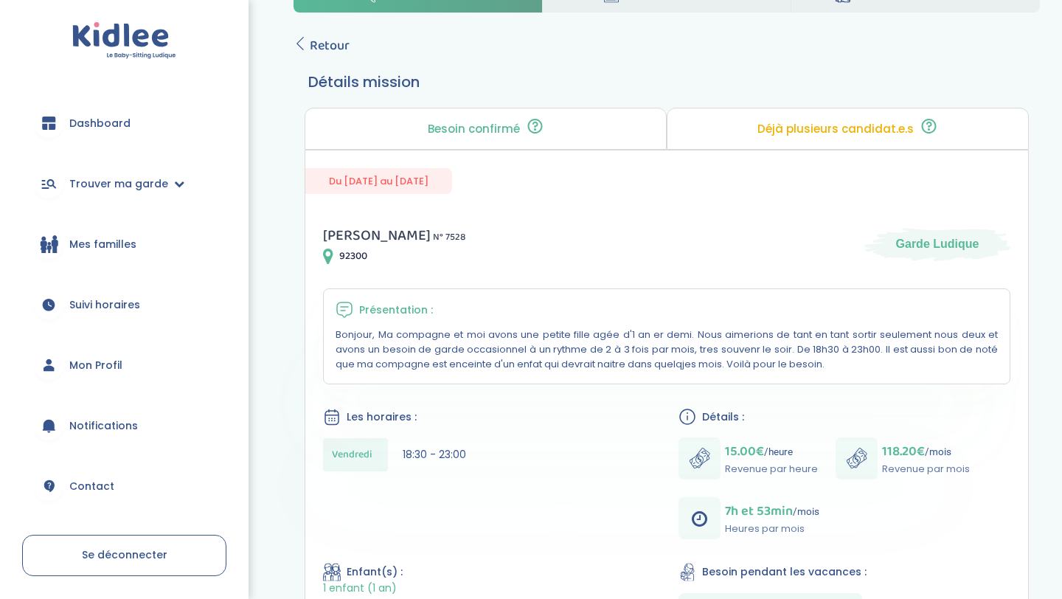
scroll to position [56, 0]
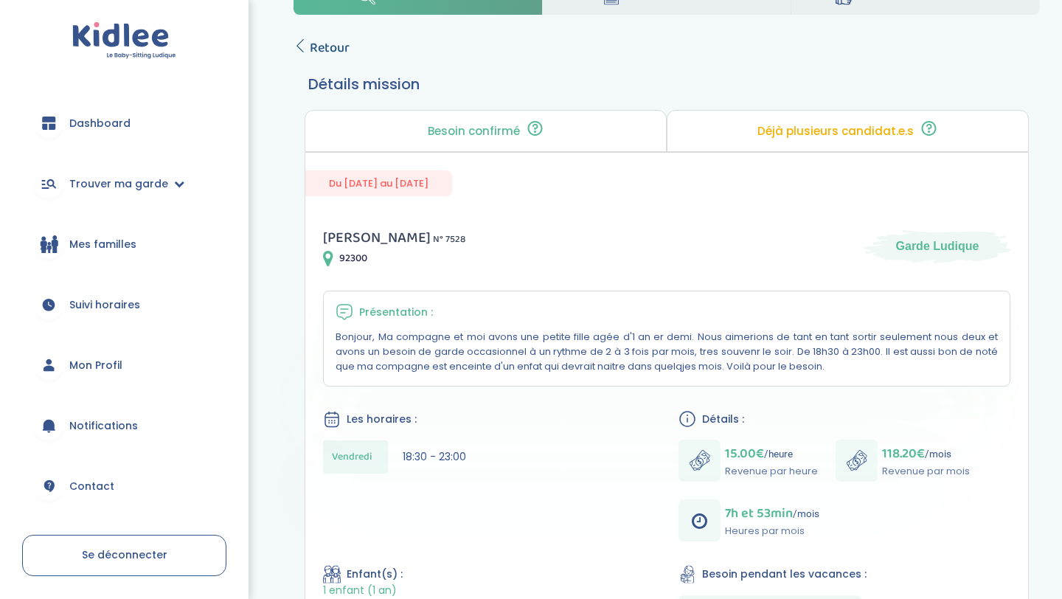
click at [332, 46] on span "Retour" at bounding box center [330, 48] width 40 height 21
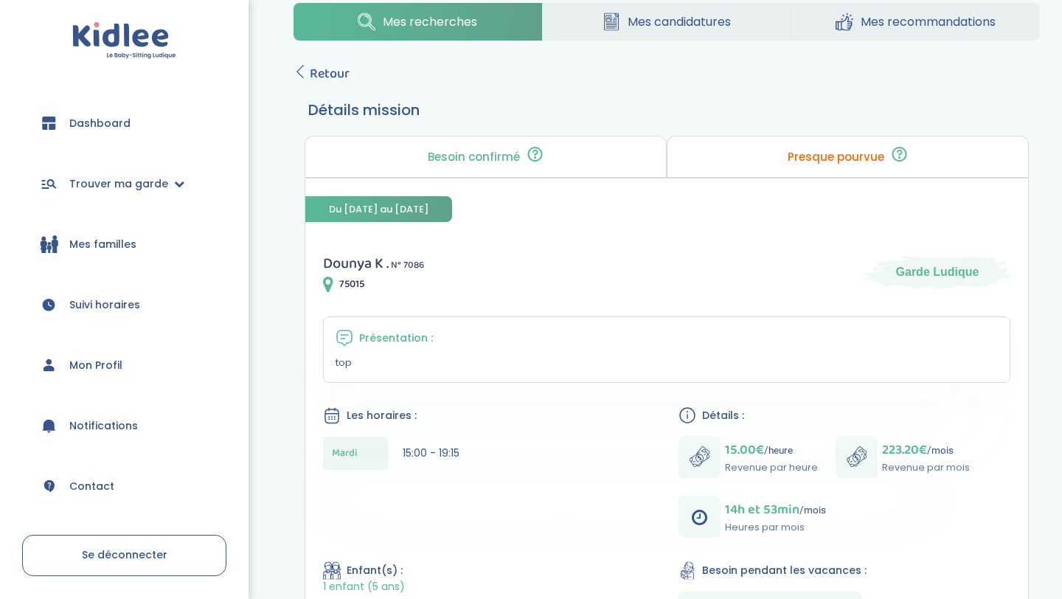
scroll to position [32, 0]
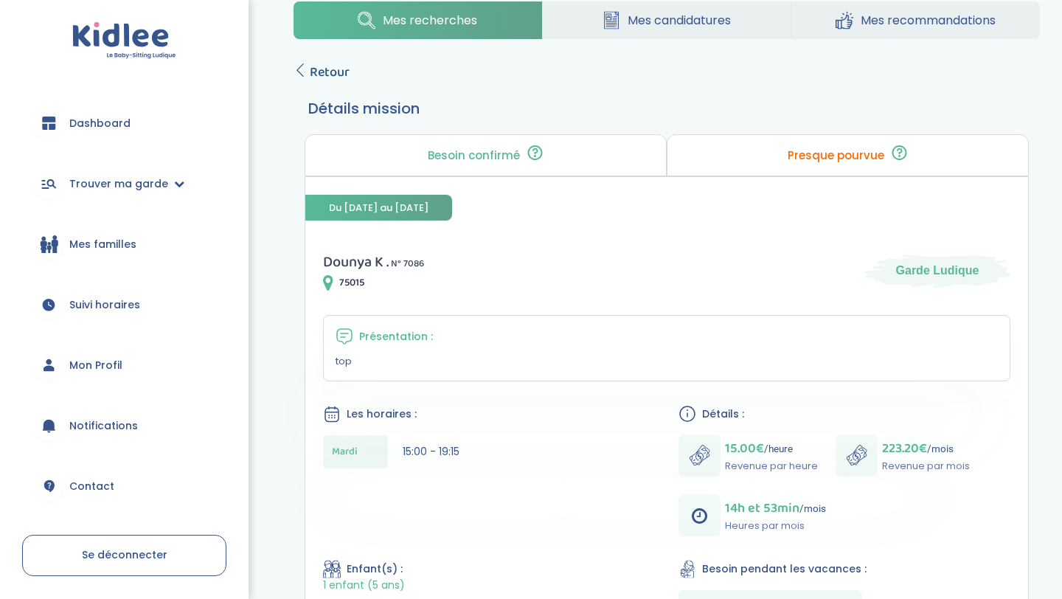
click at [324, 74] on span "Retour" at bounding box center [330, 72] width 40 height 21
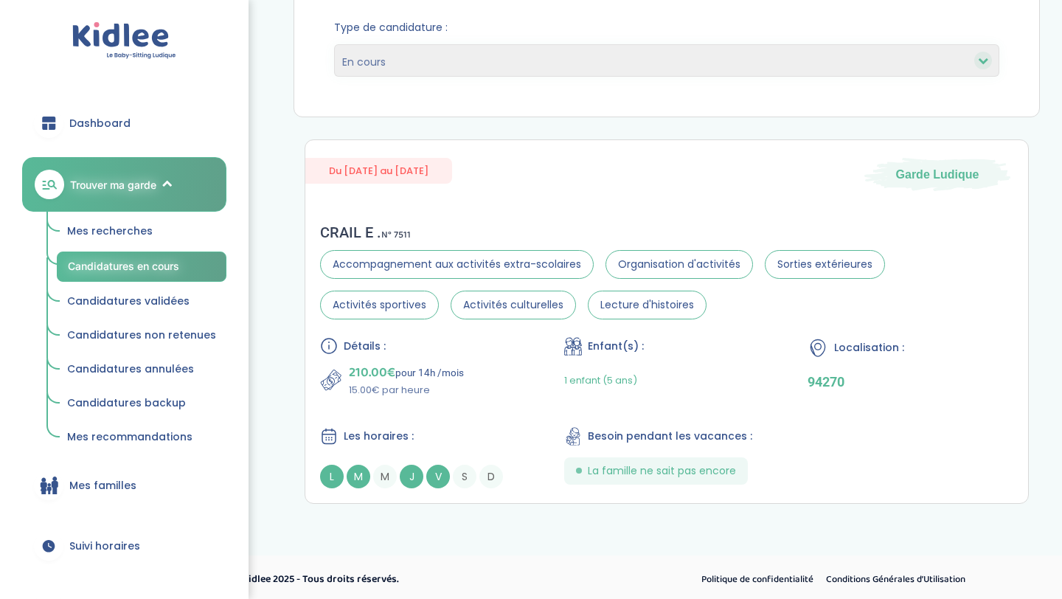
scroll to position [202, 0]
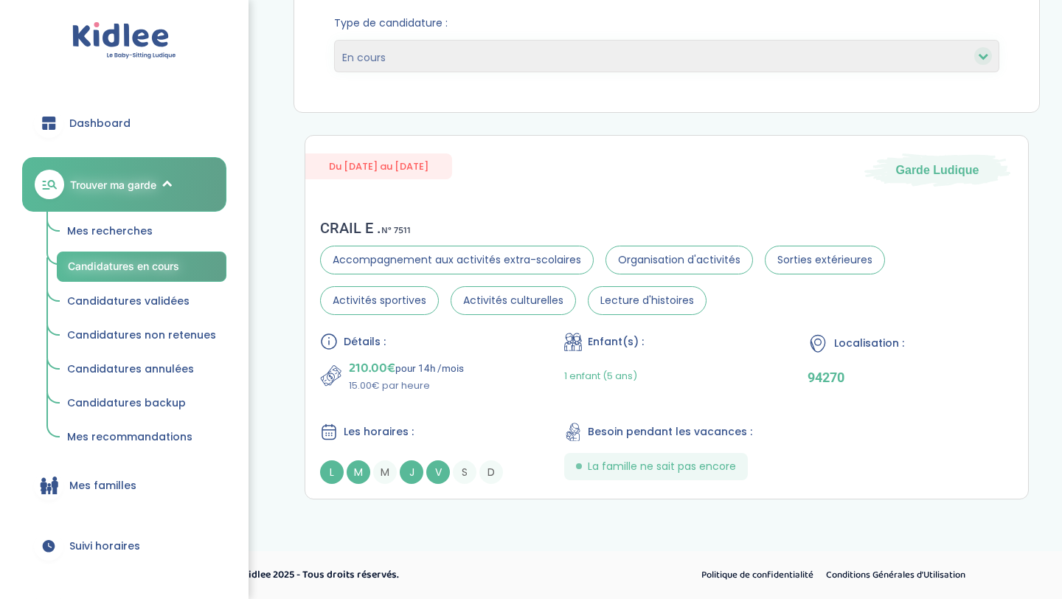
click at [175, 301] on span "Candidatures validées" at bounding box center [128, 300] width 122 height 15
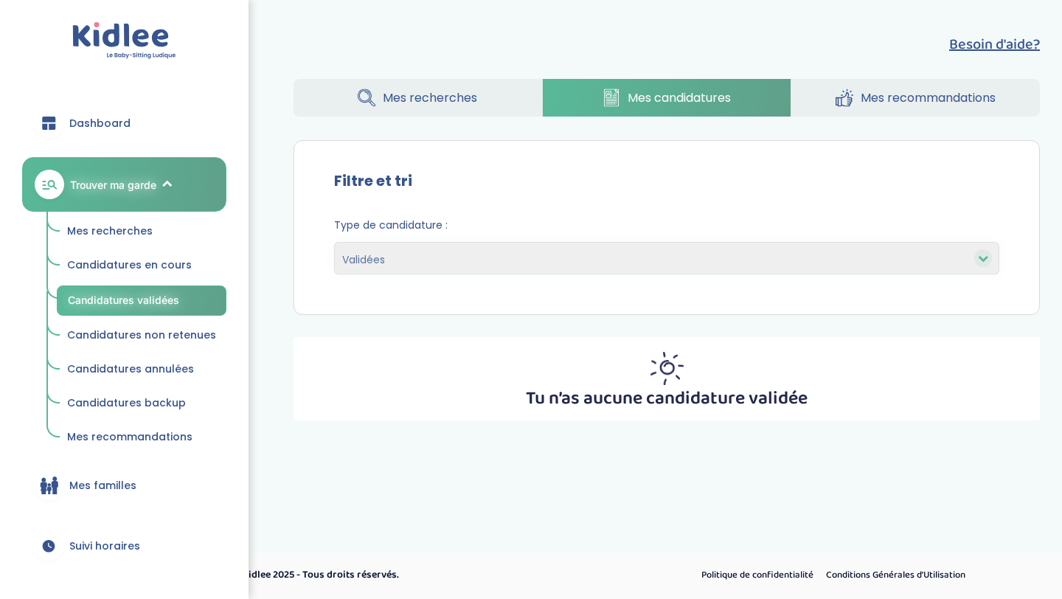
select select "accepted"
click at [165, 336] on span "Candidatures non retenues" at bounding box center [141, 334] width 149 height 15
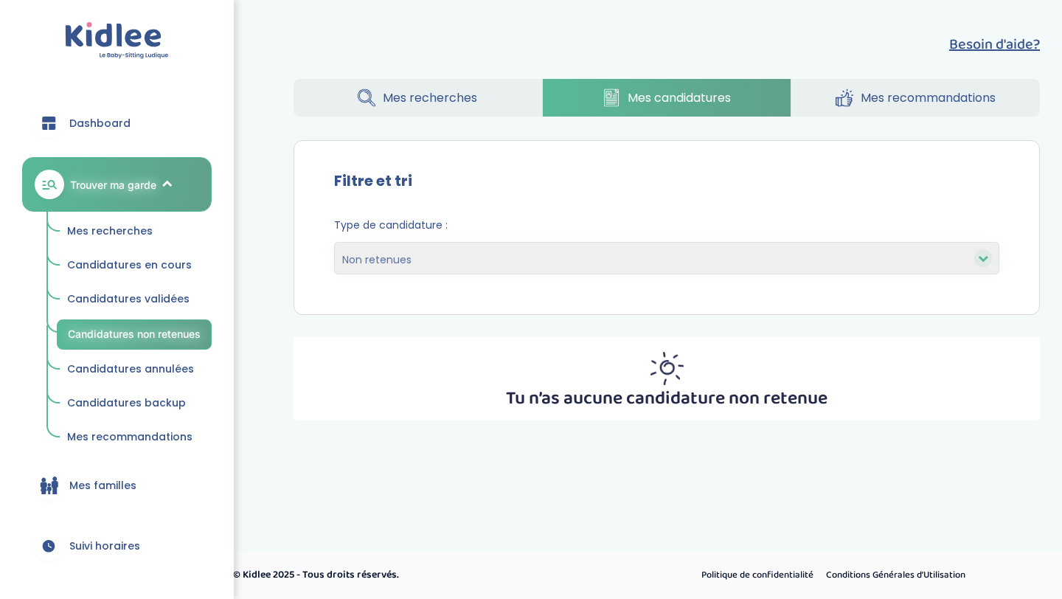
select select "declined"
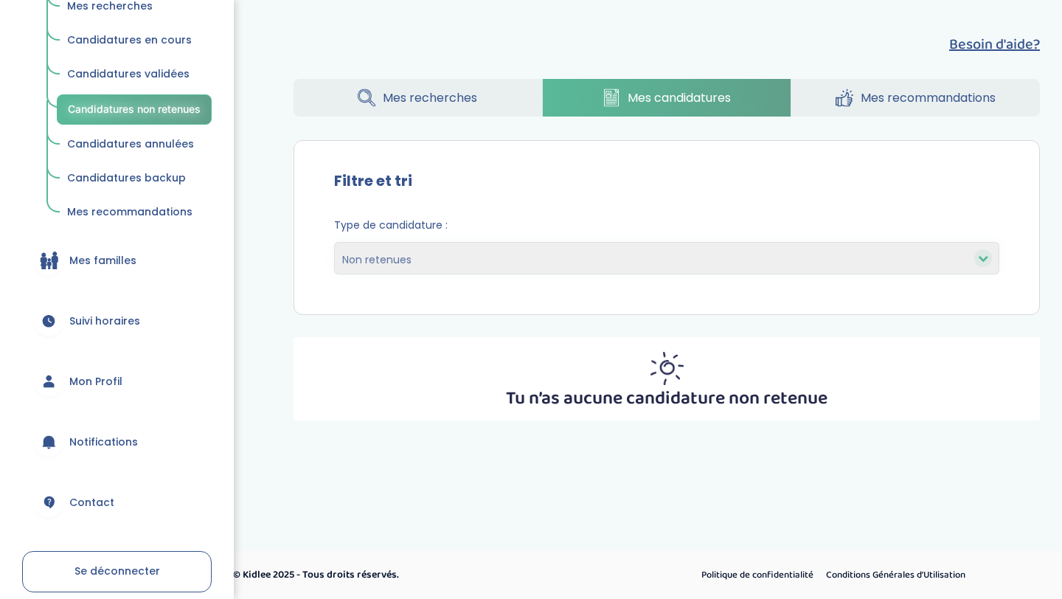
scroll to position [226, 0]
click at [119, 261] on span "Mes familles" at bounding box center [102, 258] width 67 height 15
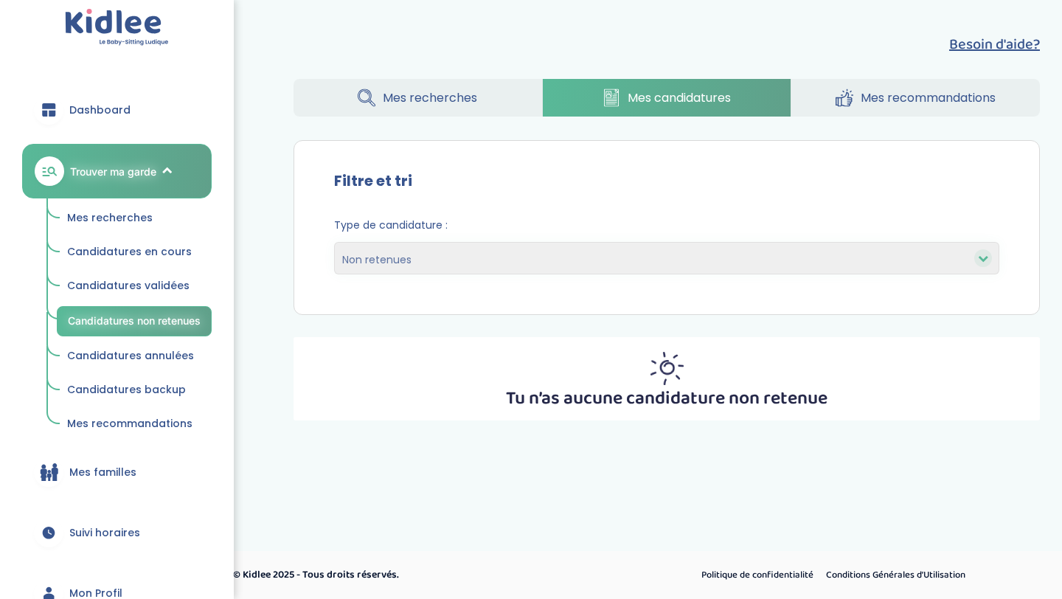
scroll to position [0, 0]
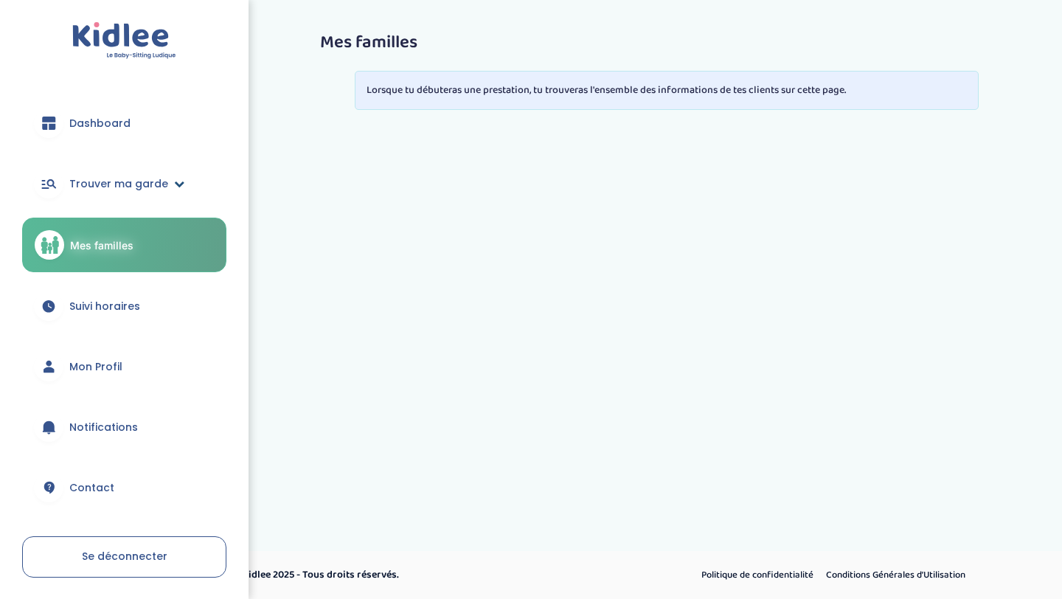
click at [121, 186] on span "Trouver ma garde" at bounding box center [118, 183] width 99 height 15
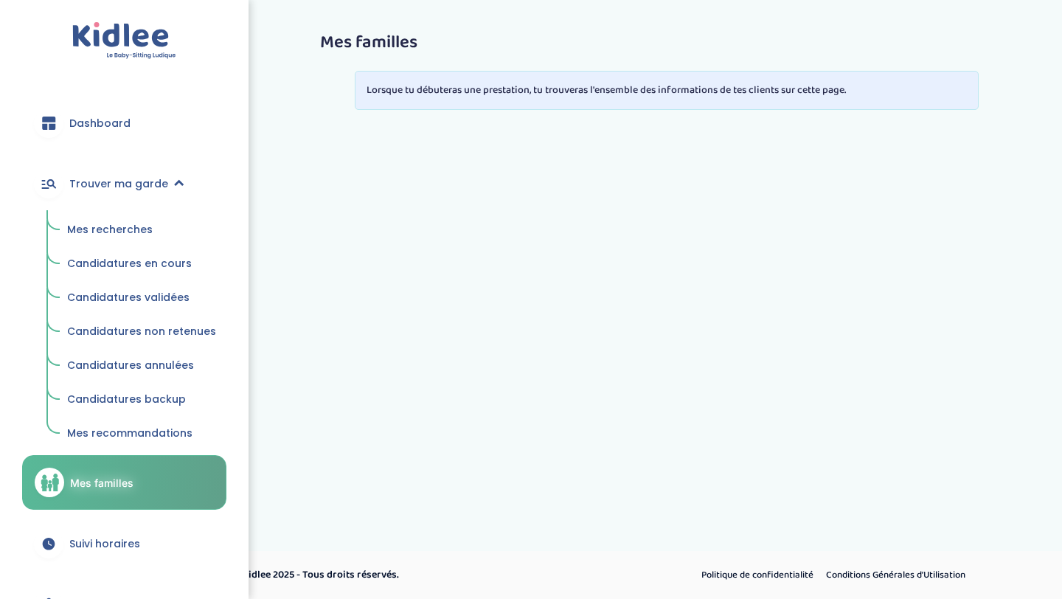
click at [114, 226] on span "Mes recherches" at bounding box center [110, 229] width 86 height 15
